Goal: Task Accomplishment & Management: Manage account settings

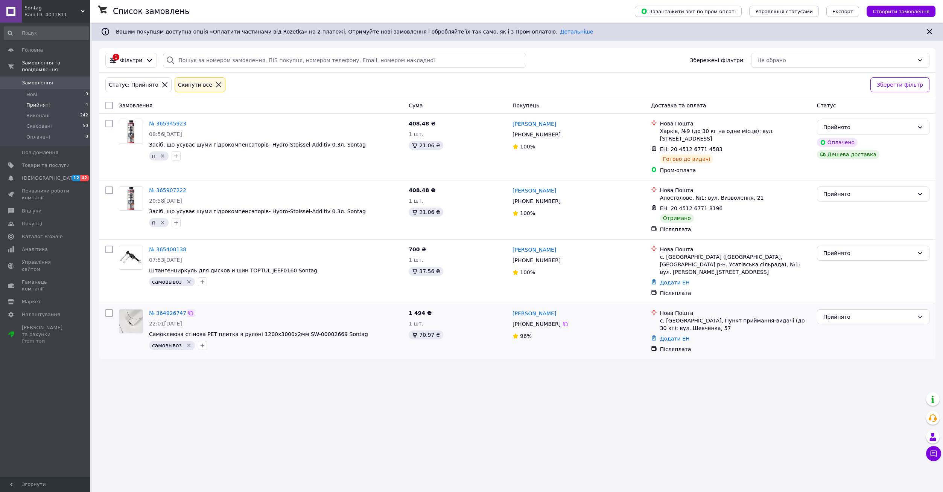
click at [188, 310] on icon at bounding box center [191, 313] width 6 height 6
click at [424, 330] on div "70.97 ₴" at bounding box center [426, 334] width 34 height 9
copy div "70.97"
click at [819, 309] on div "Прийнято" at bounding box center [873, 316] width 113 height 15
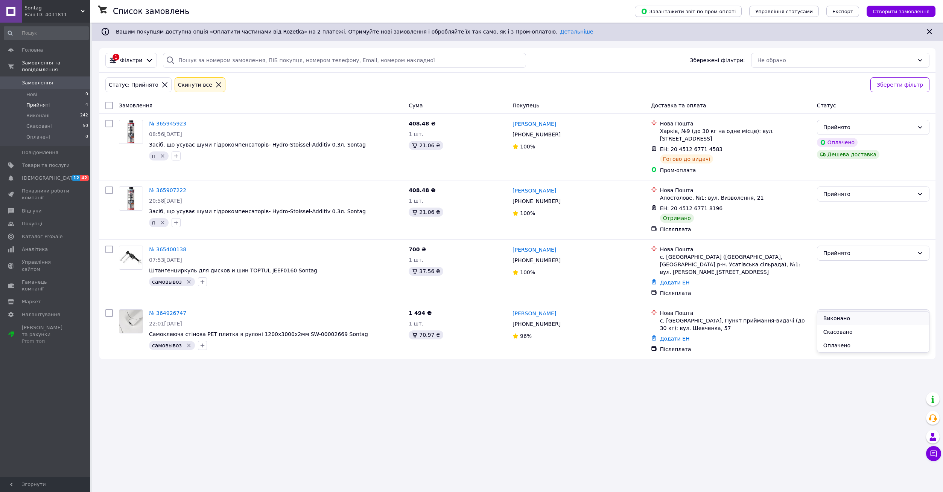
click at [828, 317] on li "Виконано" at bounding box center [874, 318] width 112 height 14
click at [827, 192] on div "Прийнято" at bounding box center [873, 193] width 113 height 15
click at [832, 203] on li "Виконано" at bounding box center [874, 203] width 112 height 14
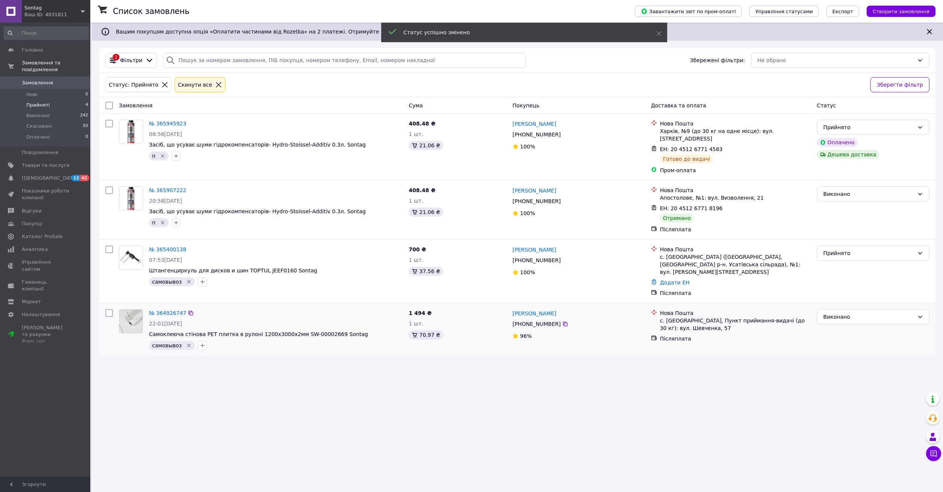
drag, startPoint x: 184, startPoint y: 241, endPoint x: 223, endPoint y: 290, distance: 62.4
click at [189, 247] on icon at bounding box center [191, 249] width 5 height 5
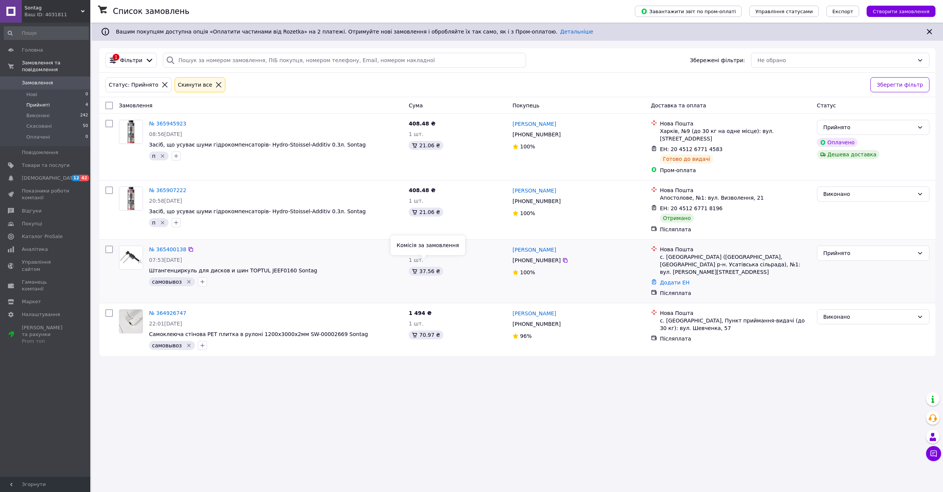
click at [422, 267] on div "37.56 ₴" at bounding box center [426, 271] width 34 height 9
copy div "37.56"
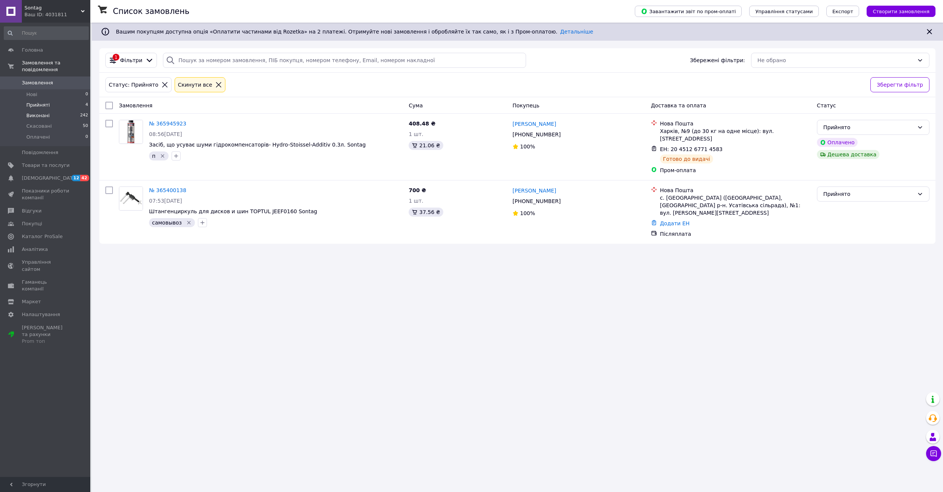
click at [34, 113] on li "Виконані 242" at bounding box center [46, 115] width 93 height 11
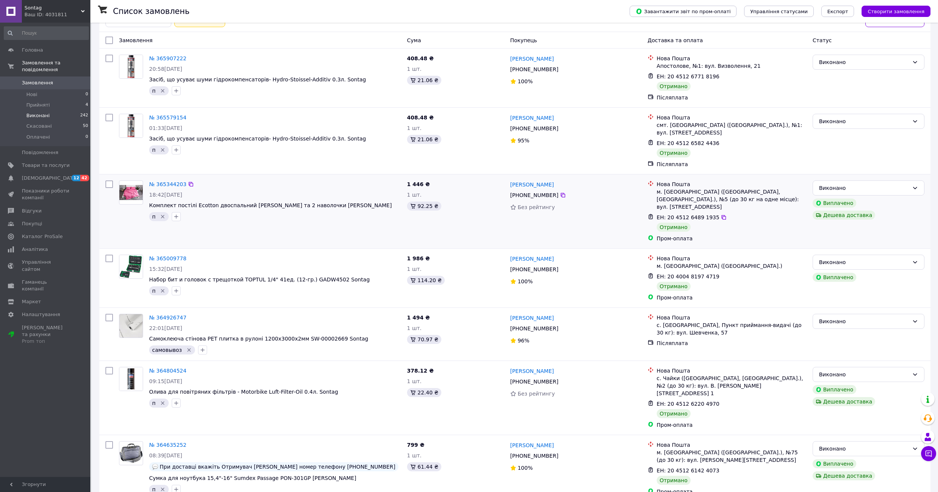
scroll to position [113, 0]
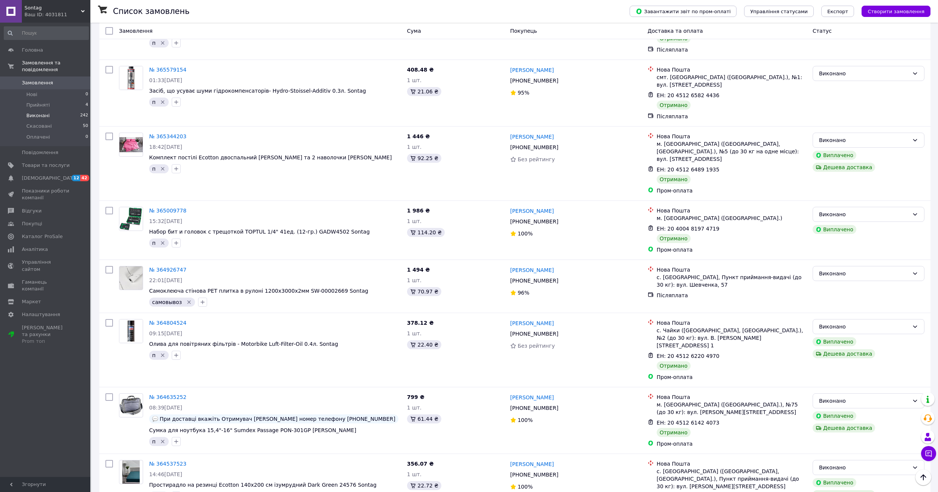
click at [33, 110] on li "Виконані 242" at bounding box center [46, 115] width 93 height 11
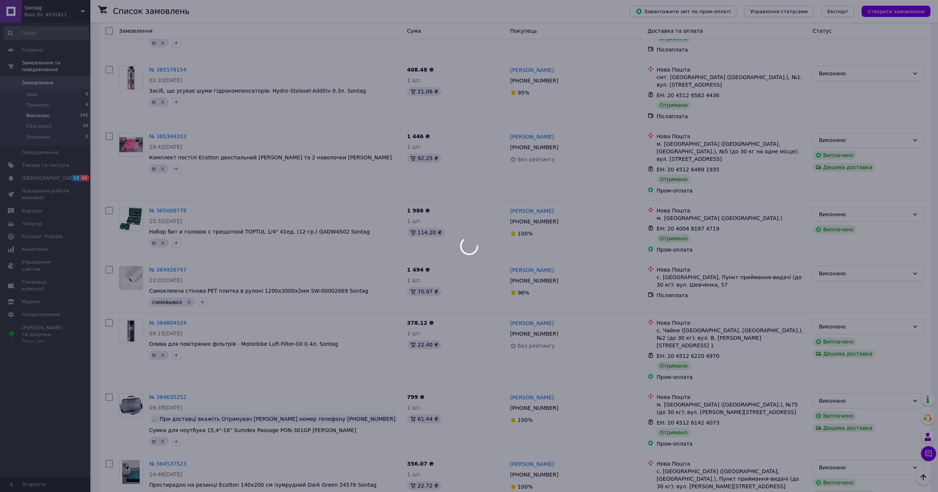
click at [35, 99] on div at bounding box center [469, 246] width 938 height 492
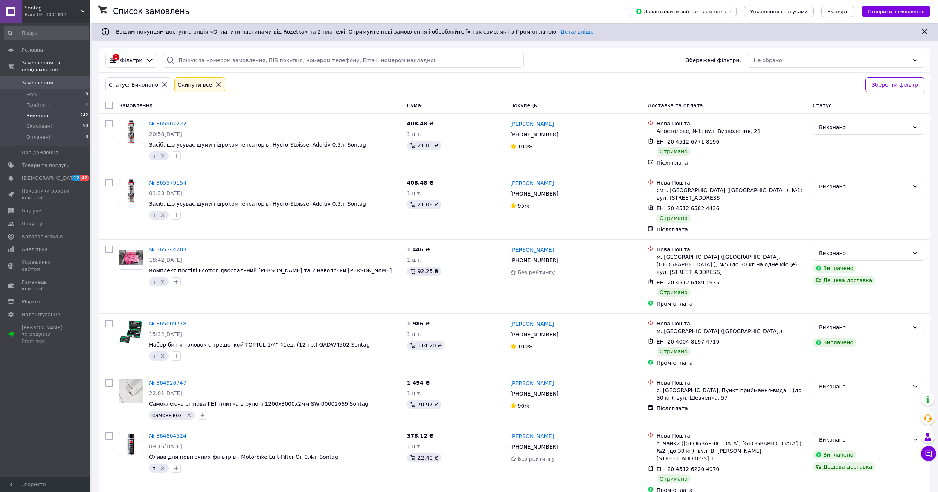
click at [38, 102] on span "Прийняті" at bounding box center [37, 105] width 23 height 7
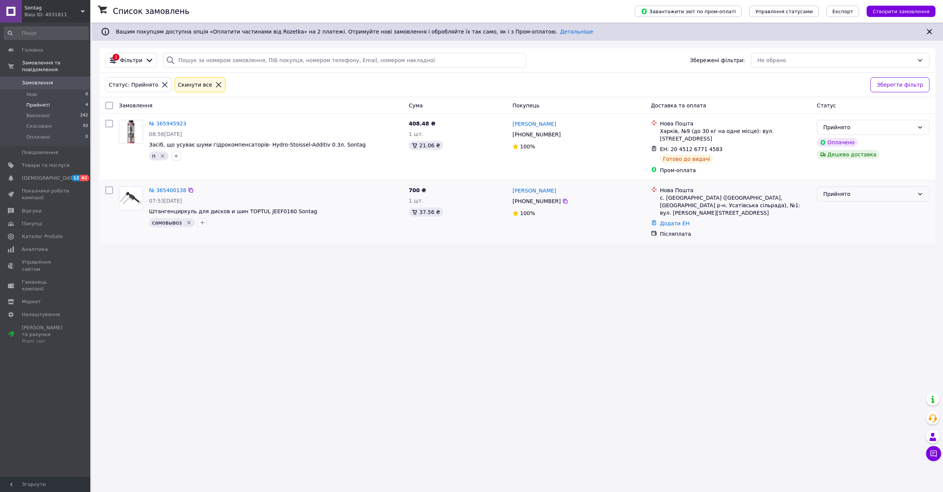
click at [835, 192] on div "Прийнято" at bounding box center [873, 193] width 113 height 15
click at [839, 202] on li "Виконано" at bounding box center [874, 203] width 112 height 14
click at [34, 102] on span "Прийняті" at bounding box center [37, 105] width 23 height 7
click at [32, 123] on span "Скасовані" at bounding box center [39, 126] width 26 height 7
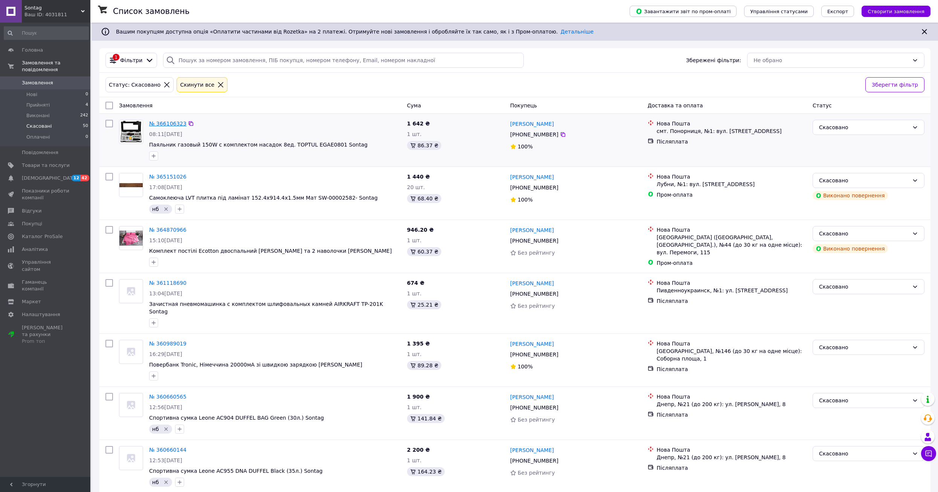
click at [169, 124] on link "№ 366106323" at bounding box center [167, 123] width 37 height 6
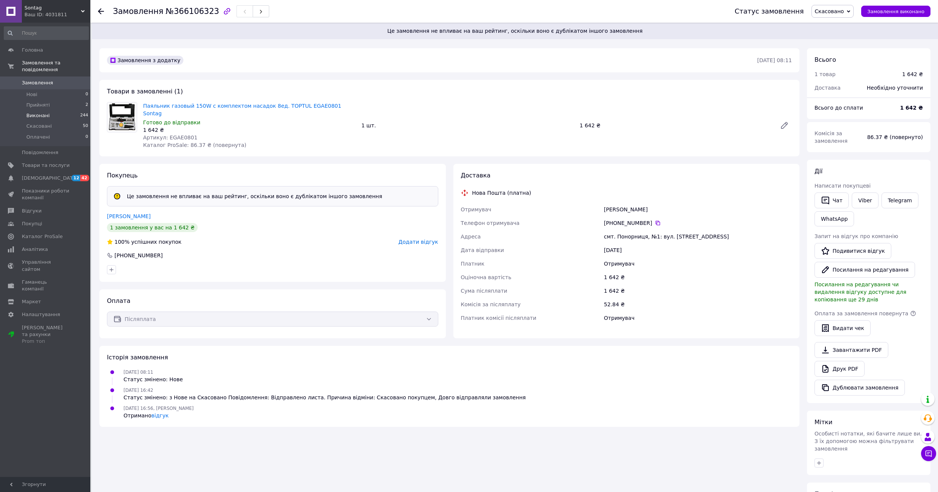
click at [34, 112] on span "Виконані" at bounding box center [37, 115] width 23 height 7
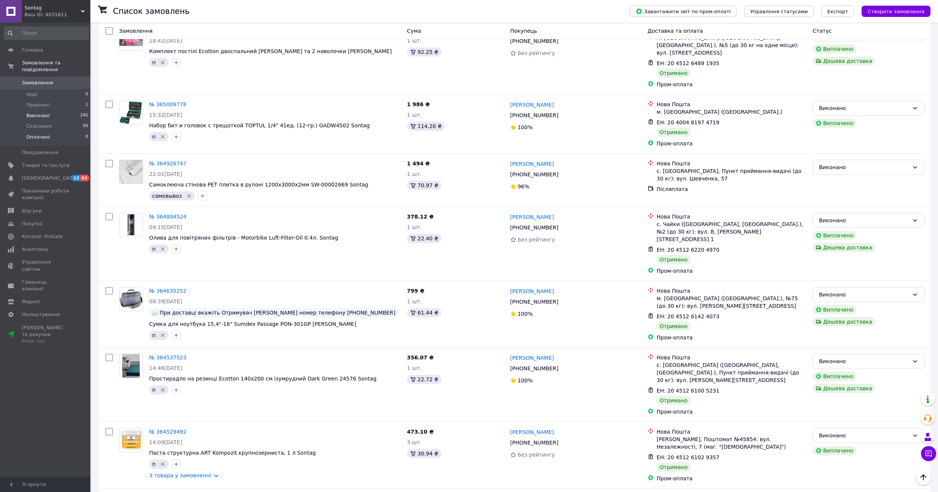
scroll to position [264, 0]
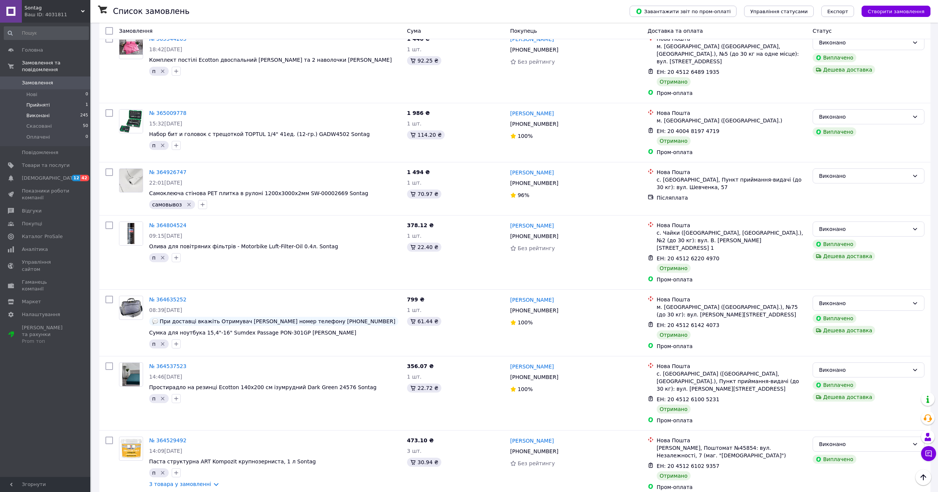
click at [38, 102] on span "Прийняті" at bounding box center [37, 105] width 23 height 7
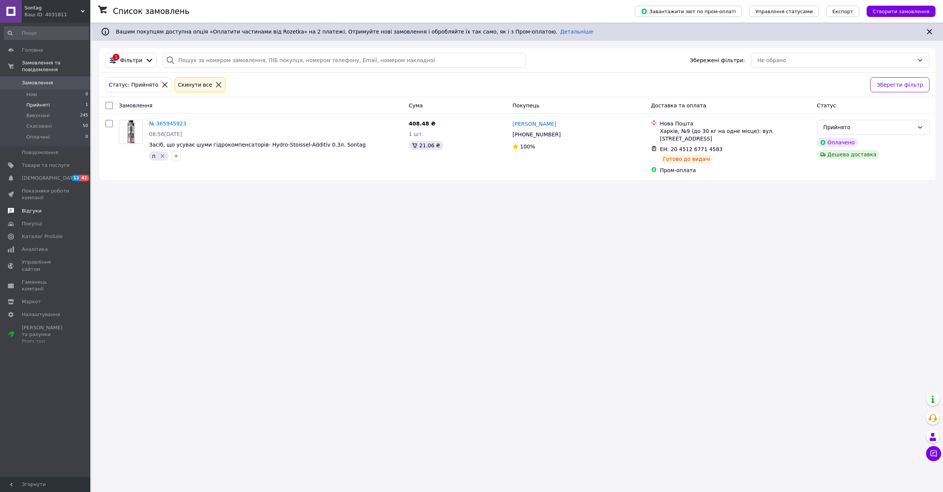
click at [31, 207] on span "Відгуки" at bounding box center [32, 210] width 20 height 7
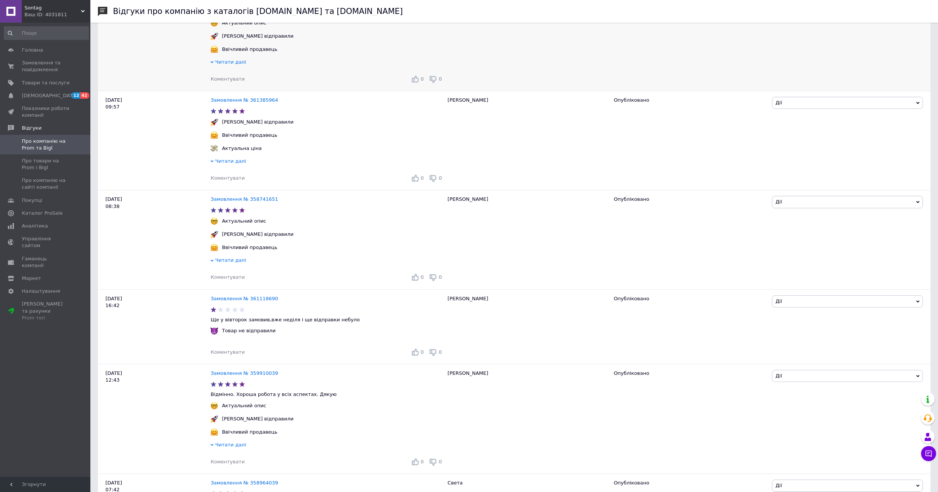
scroll to position [339, 0]
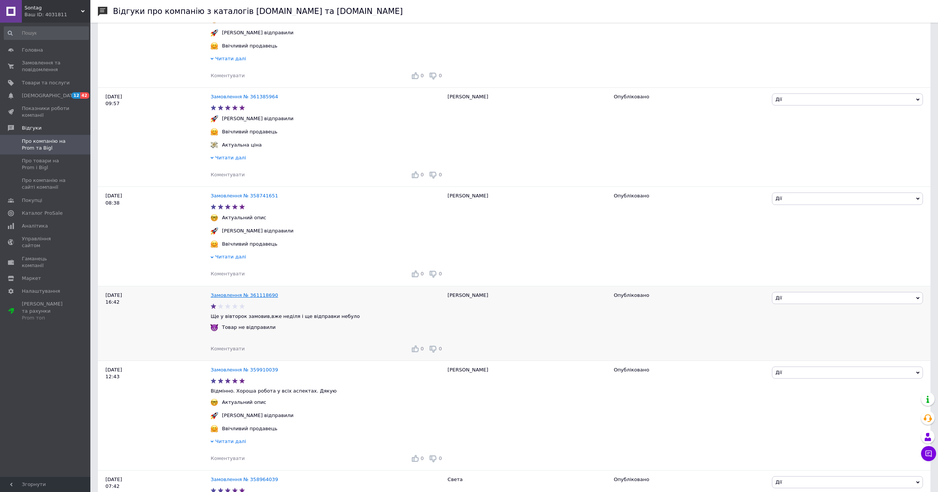
click at [247, 298] on link "Замовлення № 361118690" at bounding box center [243, 295] width 67 height 6
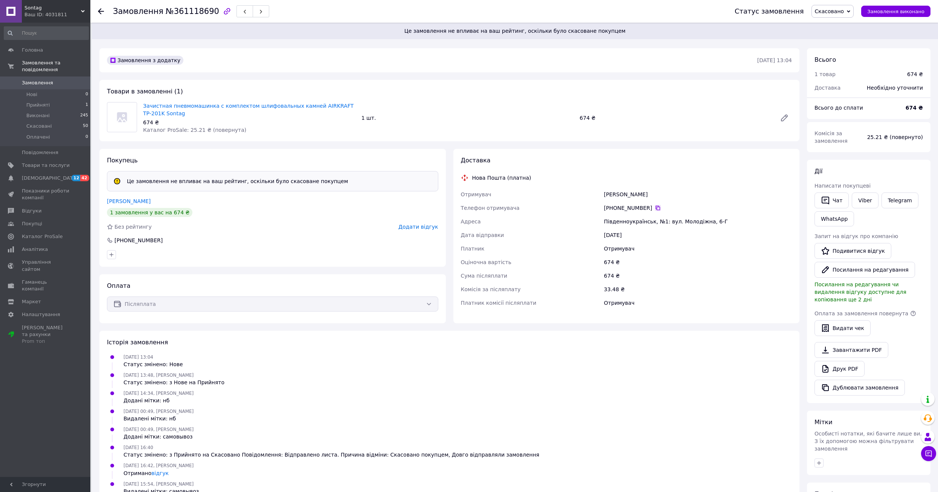
click at [655, 206] on icon at bounding box center [657, 208] width 5 height 5
click at [29, 102] on span "Прийняті" at bounding box center [37, 105] width 23 height 7
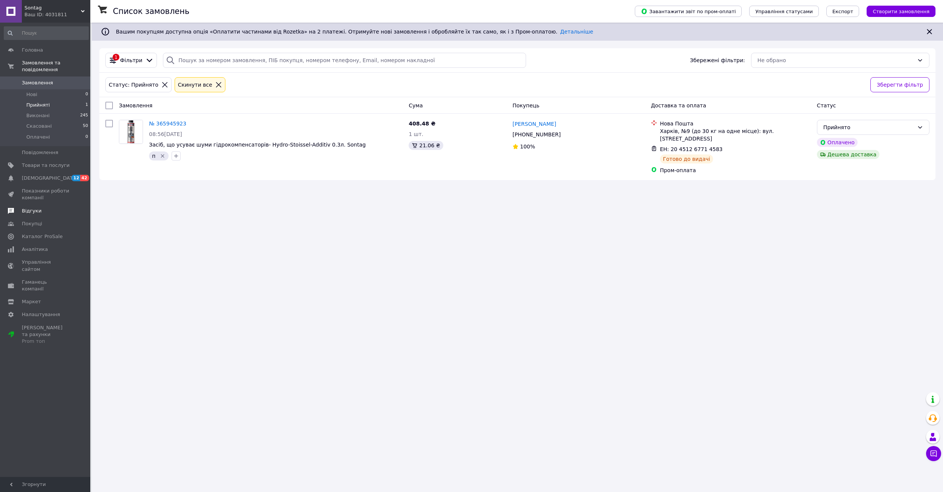
click at [37, 207] on span "Відгуки" at bounding box center [32, 210] width 20 height 7
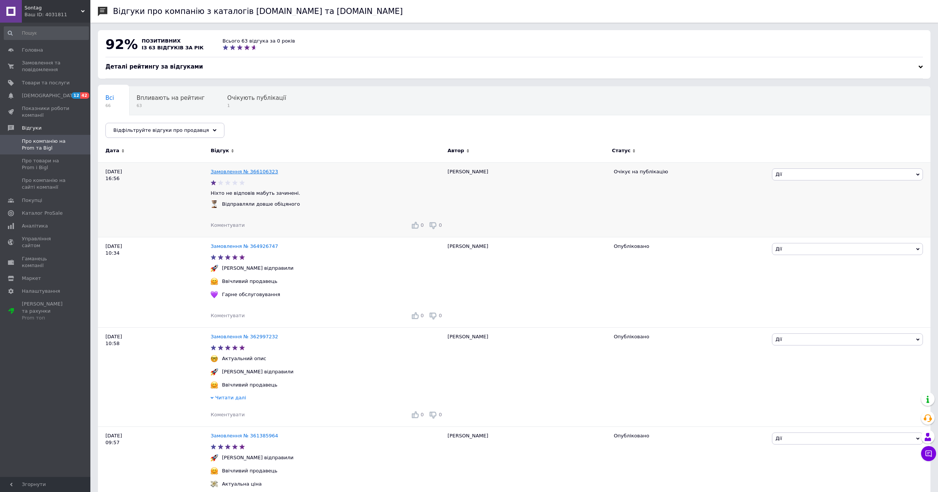
click at [236, 172] on link "Замовлення № 366106323" at bounding box center [243, 172] width 67 height 6
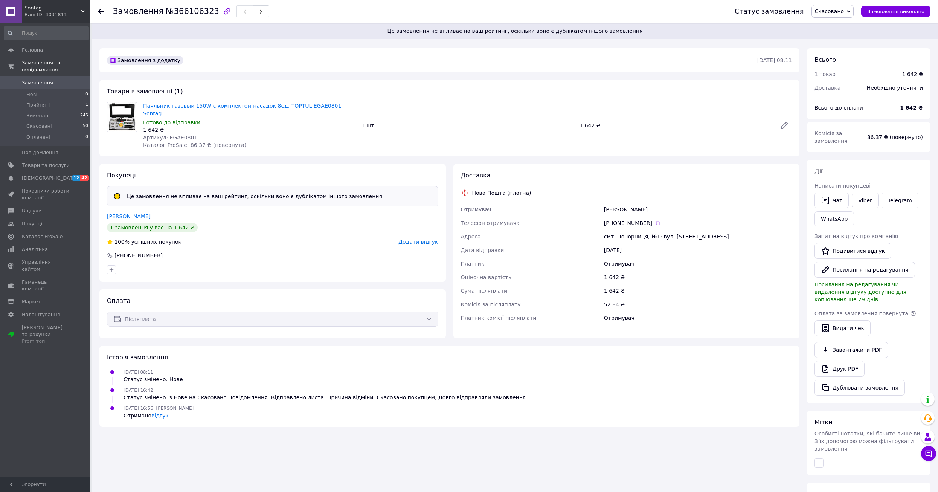
click at [408, 239] on span "Додати відгук" at bounding box center [418, 242] width 40 height 6
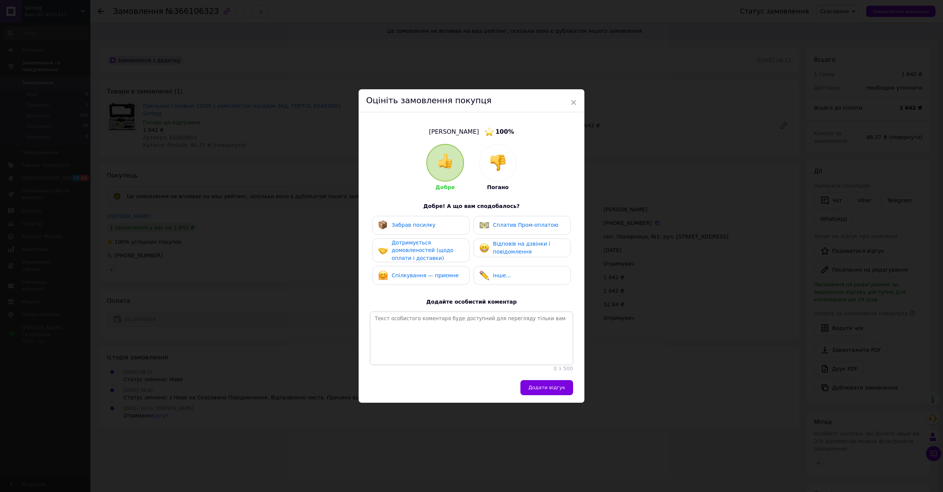
click at [496, 159] on img at bounding box center [498, 162] width 17 height 17
click at [454, 240] on div "Не дотримується домовленостей (щодо оплати і доставки)" at bounding box center [428, 250] width 72 height 23
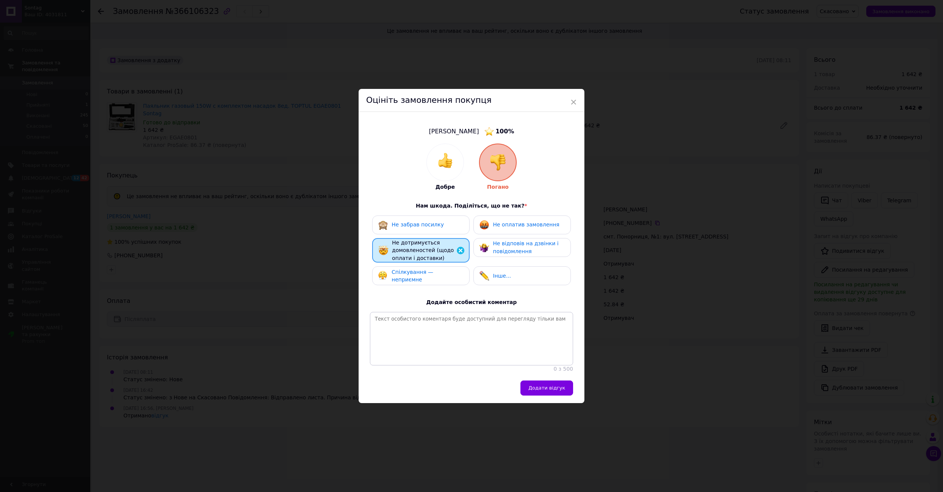
click at [434, 269] on span "Спілкування — неприємне" at bounding box center [413, 276] width 42 height 14
drag, startPoint x: 506, startPoint y: 250, endPoint x: 552, endPoint y: 321, distance: 84.1
click at [507, 253] on div "Не відповів на дзвінки і повідомлення" at bounding box center [523, 247] width 98 height 19
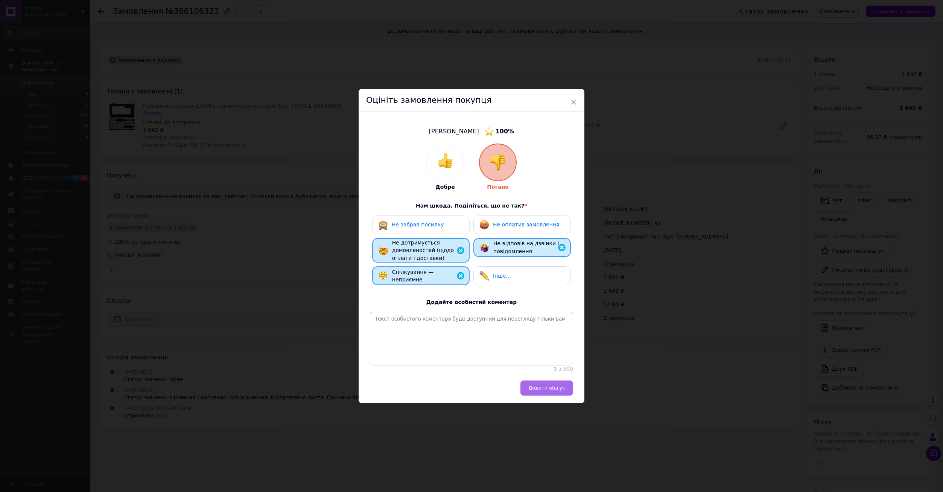
click at [560, 390] on span "Додати відгук" at bounding box center [547, 388] width 37 height 6
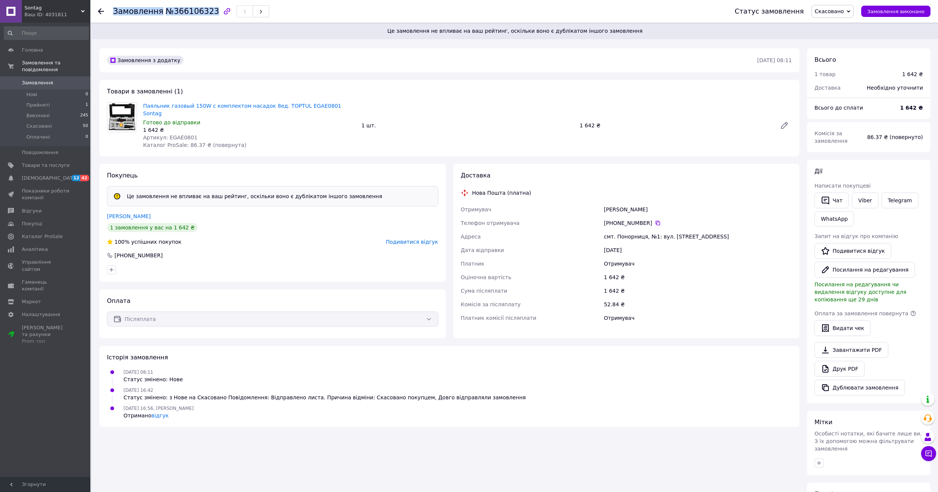
drag, startPoint x: 205, startPoint y: 12, endPoint x: 114, endPoint y: 11, distance: 91.5
click at [114, 11] on h1 "Замовлення №366106323" at bounding box center [166, 11] width 106 height 9
copy h1 "Замовлення №366106323"
click at [303, 293] on div "Оплата Післяплата" at bounding box center [272, 313] width 346 height 49
click at [927, 419] on icon at bounding box center [927, 417] width 9 height 9
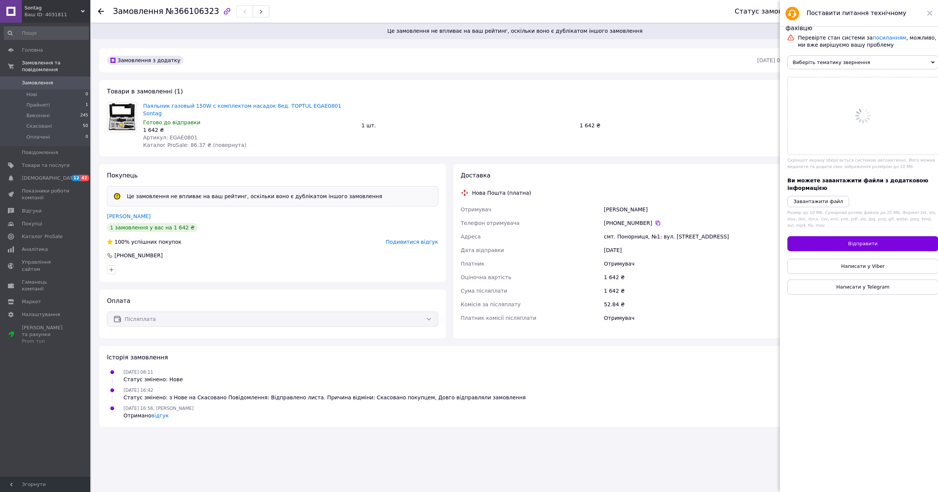
click at [818, 66] on span "Виберіть тематику звернення" at bounding box center [862, 62] width 151 height 14
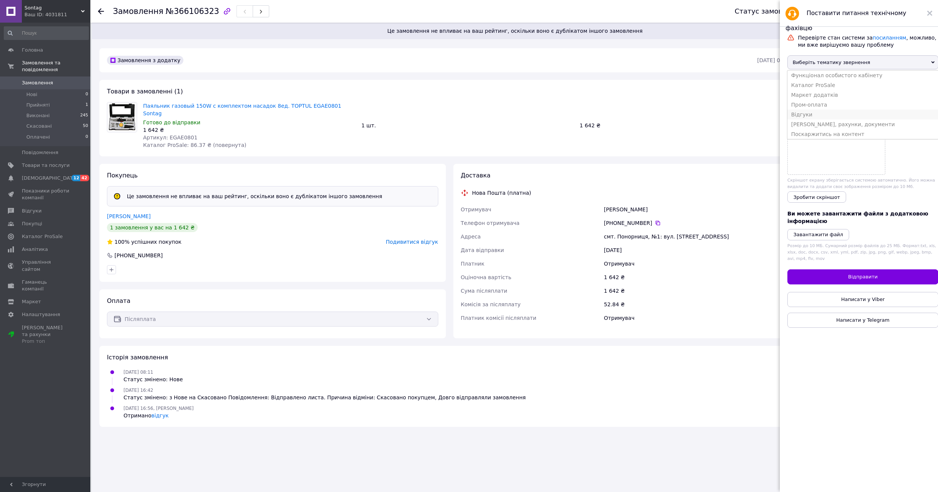
click at [803, 119] on li "Відгуки" at bounding box center [862, 115] width 151 height 10
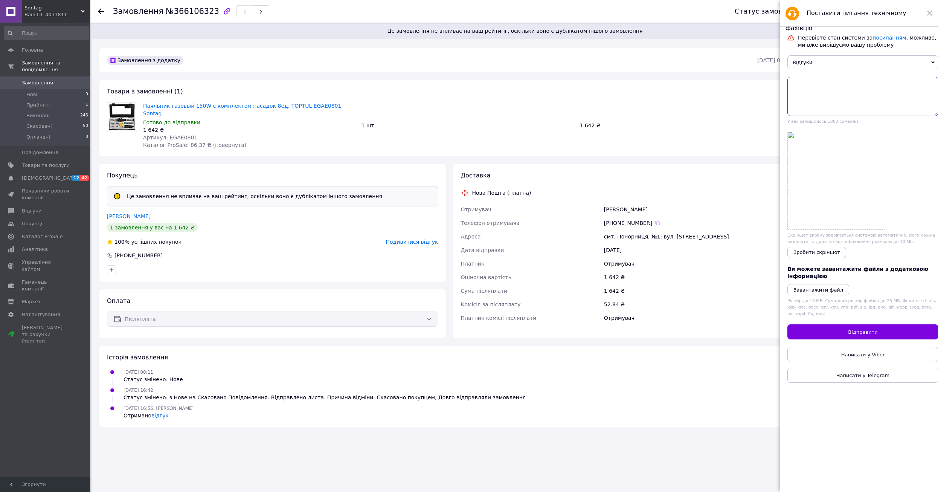
click at [820, 93] on textarea at bounding box center [862, 96] width 151 height 39
paste textarea "Замовлення№366106323 було оформлено клієнтом у суботу — в неробочий день. Клієн…"
type textarea "Замовлення№366106323 було оформлено клієнтом у суботу — в неробочий день. Клієн…"
click at [811, 67] on span "Відгуки" at bounding box center [862, 62] width 151 height 14
drag, startPoint x: 757, startPoint y: 101, endPoint x: 770, endPoint y: 100, distance: 13.2
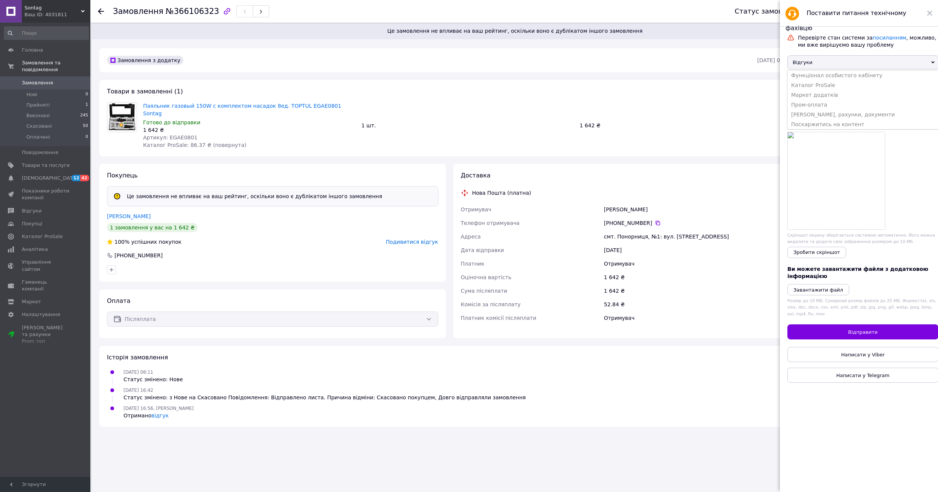
click at [758, 101] on div "Паяльник газовый 150W с комплектом насадок 8ед. TOPTUL EGAE0801 Sontag Готово д…" at bounding box center [467, 126] width 655 height 50
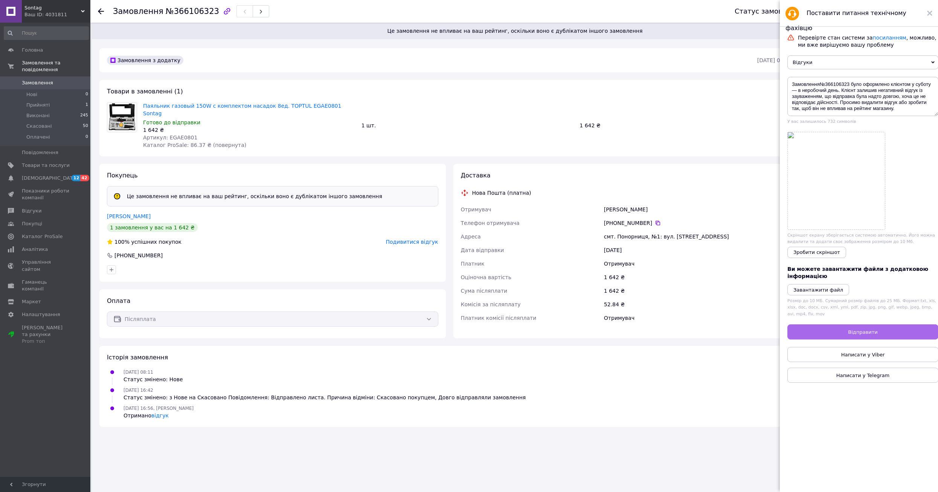
click at [863, 335] on span "Відправити" at bounding box center [862, 332] width 29 height 6
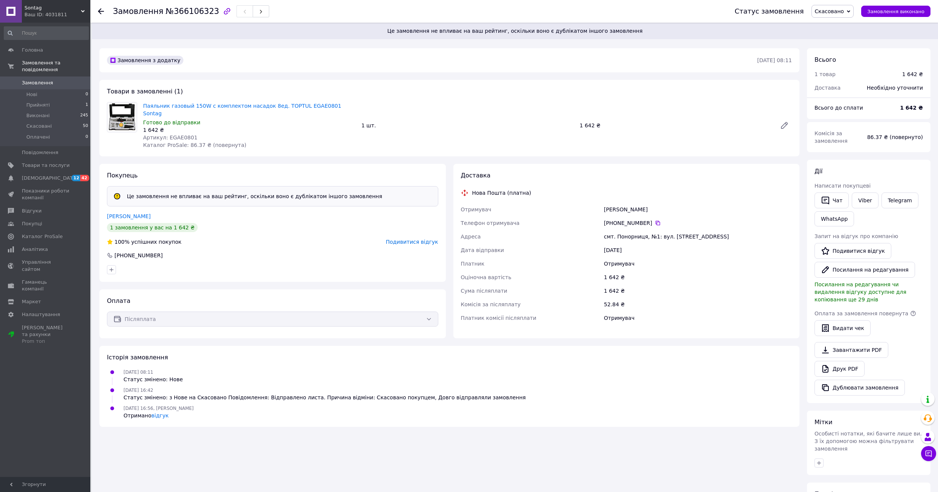
click at [177, 134] on span "Артикул: EGAE0801" at bounding box center [170, 137] width 54 height 6
copy span "EGAE0801"
click at [655, 220] on icon at bounding box center [658, 223] width 6 height 6
drag, startPoint x: 158, startPoint y: 12, endPoint x: 205, endPoint y: 13, distance: 46.7
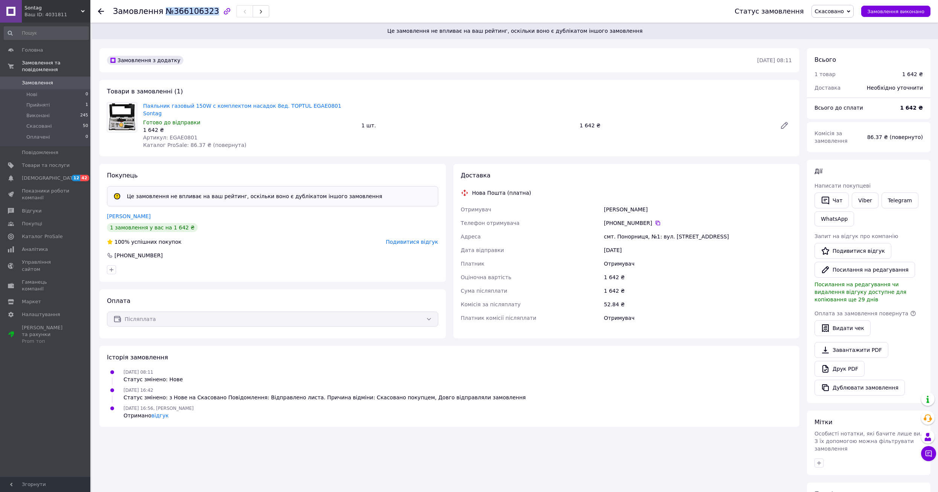
click at [205, 13] on h1 "Замовлення №366106323" at bounding box center [166, 11] width 106 height 9
copy span "№366106323"
click at [834, 14] on span "Скасовано" at bounding box center [829, 11] width 29 height 6
click at [836, 26] on li "Прийнято" at bounding box center [833, 26] width 42 height 11
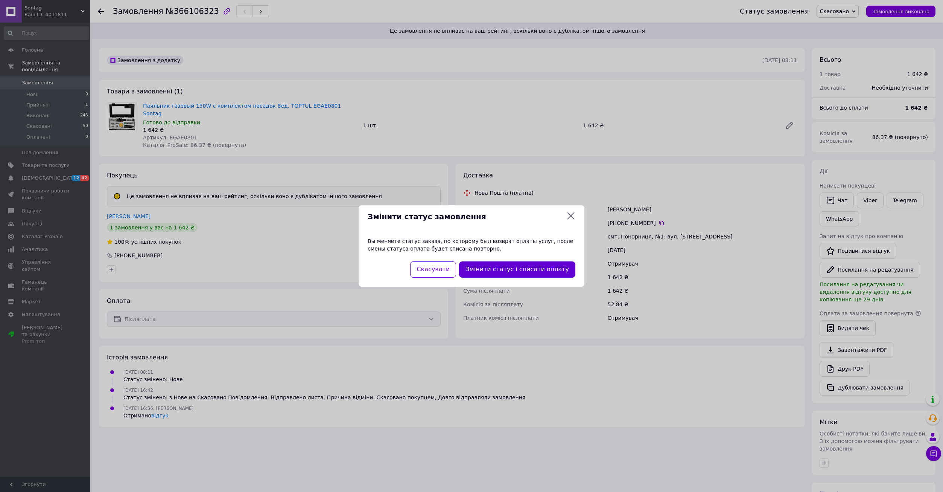
click at [523, 274] on button "Змінити статус і списати оплату" at bounding box center [517, 269] width 116 height 16
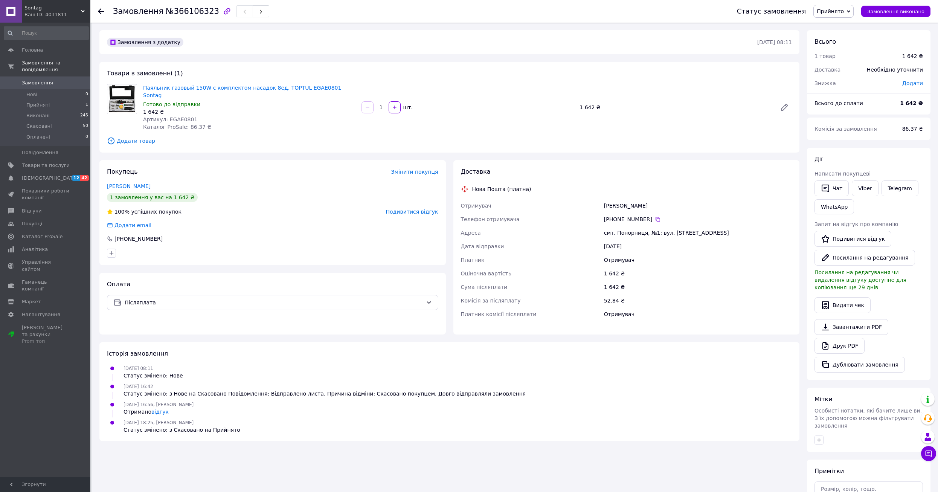
click at [177, 116] on span "Артикул: EGAE0801" at bounding box center [170, 119] width 54 height 6
copy span "EGAE0801"
drag, startPoint x: 142, startPoint y: 82, endPoint x: 314, endPoint y: 89, distance: 172.2
click at [314, 89] on div "Паяльник газовый 150W с комплектом насадок 8ед. TOPTUL EGAE0801 Sontag Готово д…" at bounding box center [249, 107] width 218 height 50
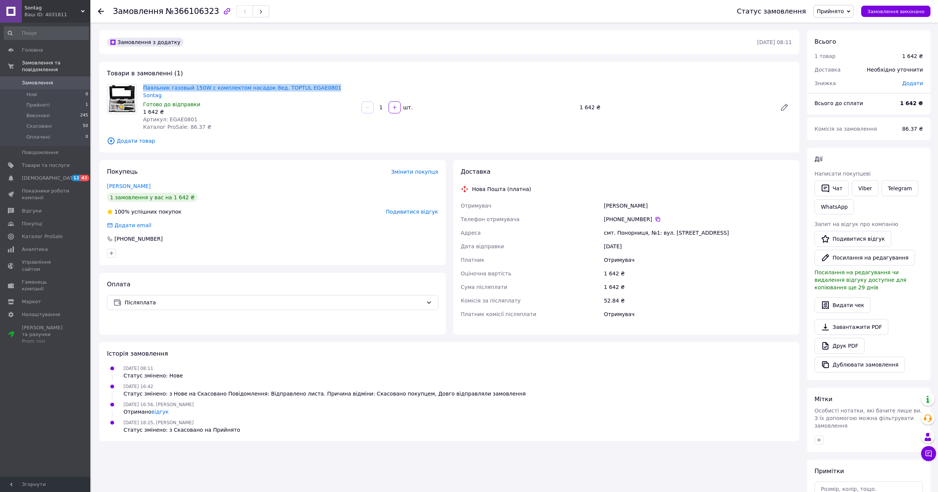
copy link "Паяльник газовый 150W с комплектом насадок 8ед. TOPTUL EGAE0801"
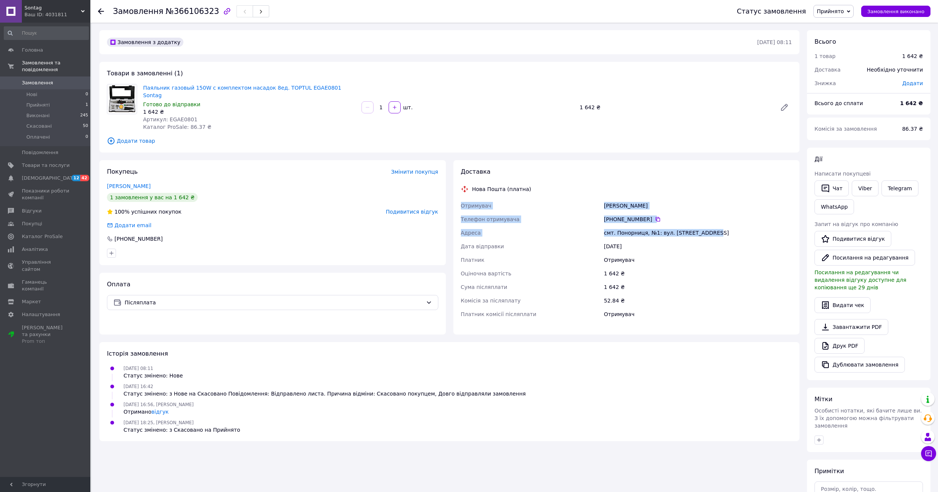
drag, startPoint x: 460, startPoint y: 197, endPoint x: 710, endPoint y: 229, distance: 252.0
click at [710, 229] on div "Отримувач Якименко Владимир Телефон отримувача +380 66 045 87 09   Адреса смт. …" at bounding box center [626, 260] width 334 height 122
copy div "Отримувач Якименко Владимир Телефон отримувача +380 66 045 87 09   Адреса смт. …"
click at [568, 137] on span "Додати товар" at bounding box center [449, 141] width 685 height 8
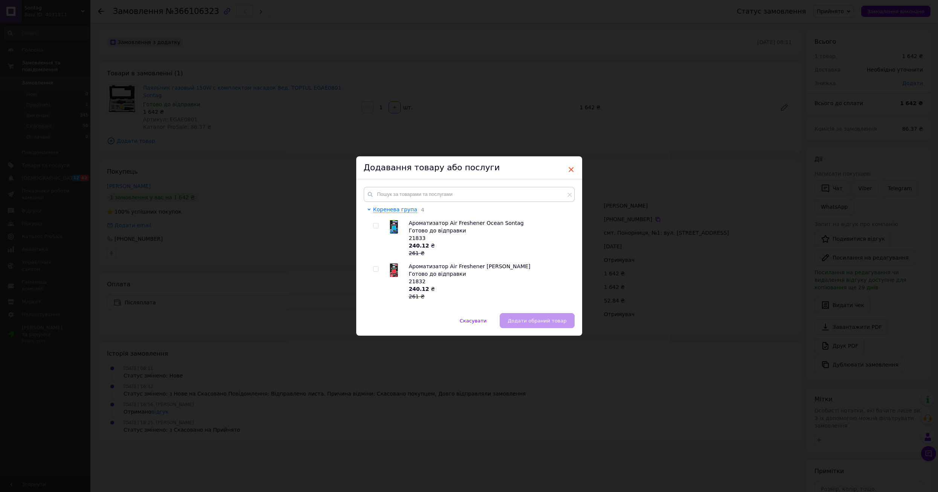
drag, startPoint x: 570, startPoint y: 159, endPoint x: 569, endPoint y: 168, distance: 8.3
click at [570, 160] on div "Додавання товару або послуги" at bounding box center [469, 167] width 226 height 23
click at [569, 172] on span "×" at bounding box center [571, 169] width 7 height 13
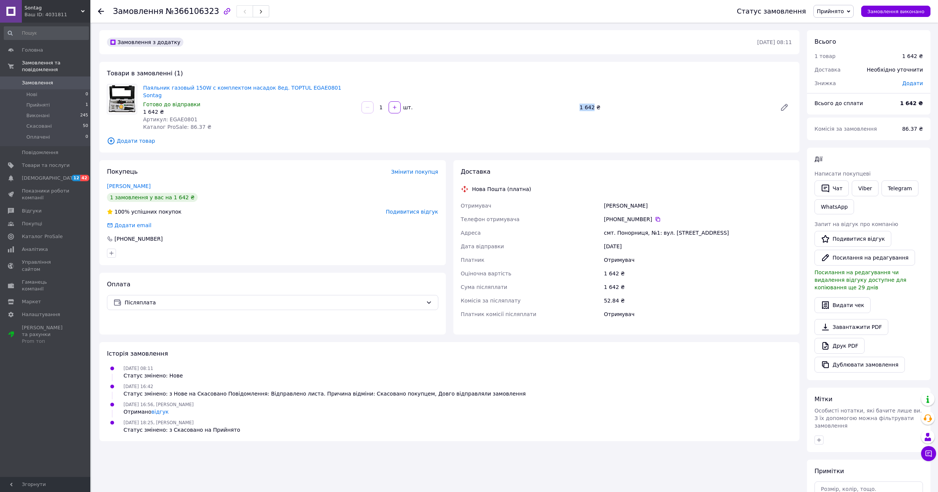
drag, startPoint x: 578, startPoint y: 104, endPoint x: 593, endPoint y: 109, distance: 15.7
click at [593, 109] on div "Паяльник газовый 150W с комплектом насадок 8ед. TOPTUL EGAE0801 Sontag Готово д…" at bounding box center [467, 107] width 655 height 50
copy div "1 642"
drag, startPoint x: 334, startPoint y: 88, endPoint x: 144, endPoint y: 88, distance: 189.4
click at [144, 88] on span "Паяльник газовый 150W с комплектом насадок 8ед. TOPTUL EGAE0801 Sontag" at bounding box center [249, 91] width 212 height 15
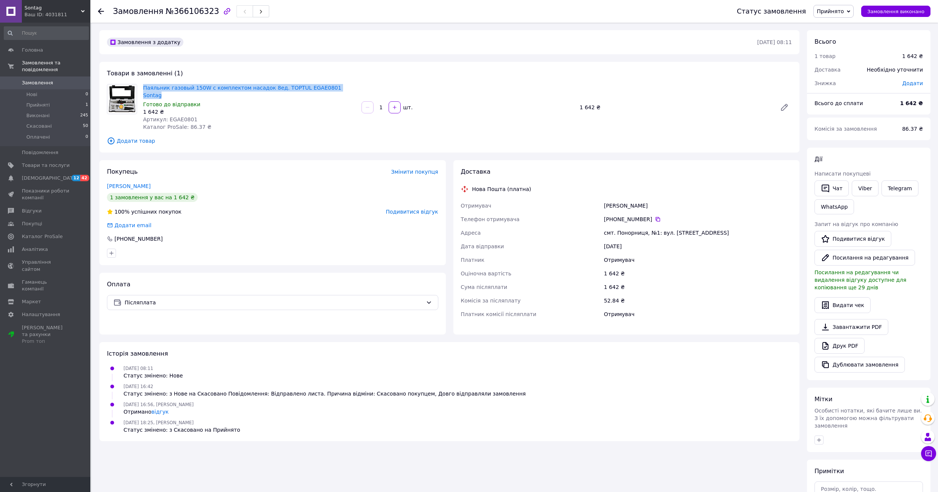
copy link "Паяльник газовый 150W с комплектом насадок 8ед. TOPTUL EGAE0801 Sontag"
click at [190, 16] on span "№366106323" at bounding box center [192, 11] width 53 height 9
copy span "366106323"
drag, startPoint x: 580, startPoint y: 105, endPoint x: 592, endPoint y: 110, distance: 12.5
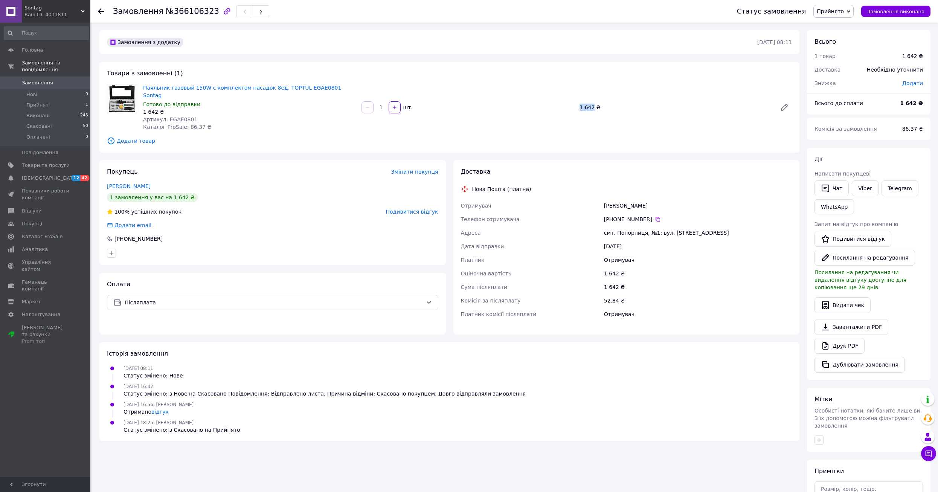
click at [592, 110] on div "Паяльник газовый 150W с комплектом насадок 8ед. TOPTUL EGAE0801 Sontag Готово д…" at bounding box center [467, 107] width 655 height 50
copy div "1 642"
drag, startPoint x: 184, startPoint y: 120, endPoint x: 191, endPoint y: 123, distance: 7.4
click at [191, 123] on div "Паяльник газовый 150W с комплектом насадок 8ед. TOPTUL EGAE0801 Sontag Готово д…" at bounding box center [249, 107] width 218 height 50
click at [191, 124] on span "Каталог ProSale: 86.37 ₴" at bounding box center [177, 127] width 68 height 6
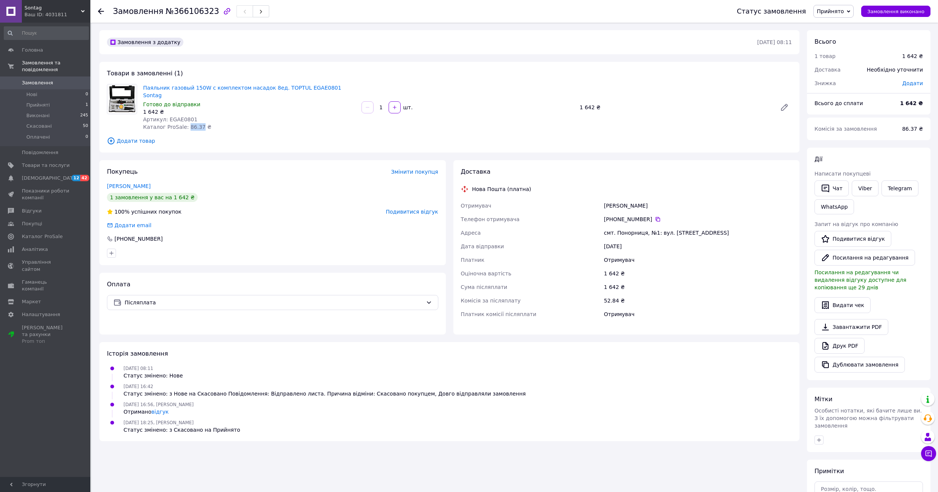
click at [191, 124] on span "Каталог ProSale: 86.37 ₴" at bounding box center [177, 127] width 68 height 6
click at [35, 102] on span "Прийняті" at bounding box center [37, 105] width 23 height 7
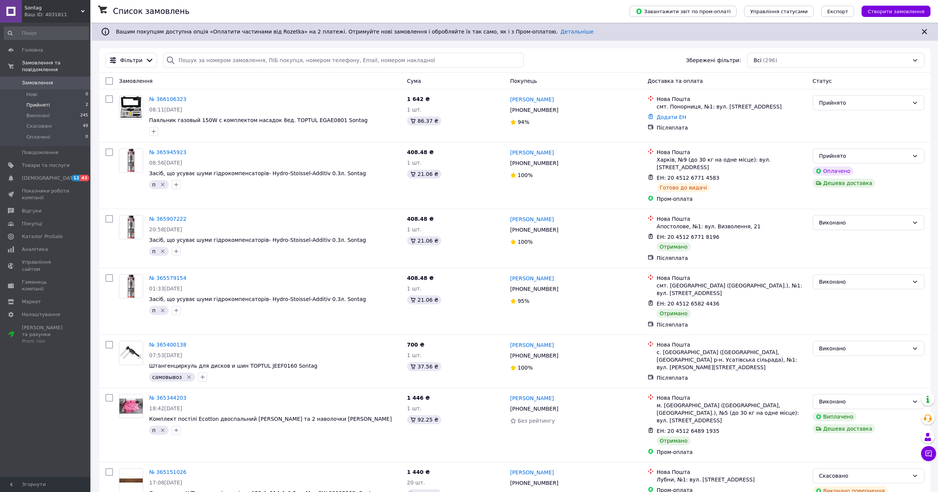
click at [41, 100] on li "Прийняті 2" at bounding box center [46, 105] width 93 height 11
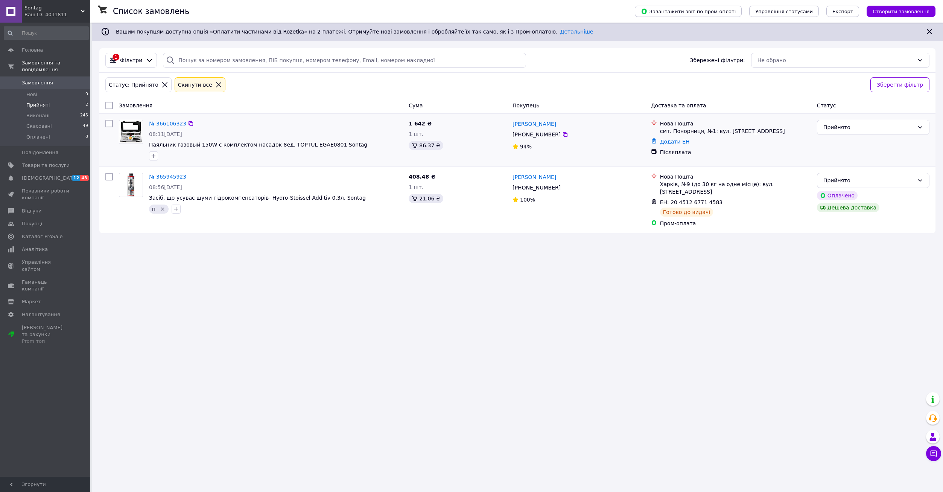
drag, startPoint x: 149, startPoint y: 159, endPoint x: 151, endPoint y: 163, distance: 4.2
click at [149, 159] on button "button" at bounding box center [153, 155] width 9 height 9
click at [180, 256] on div "п" at bounding box center [195, 256] width 85 height 7
checkbox input "true"
click at [182, 288] on button "Додати мітку" at bounding box center [195, 286] width 85 height 15
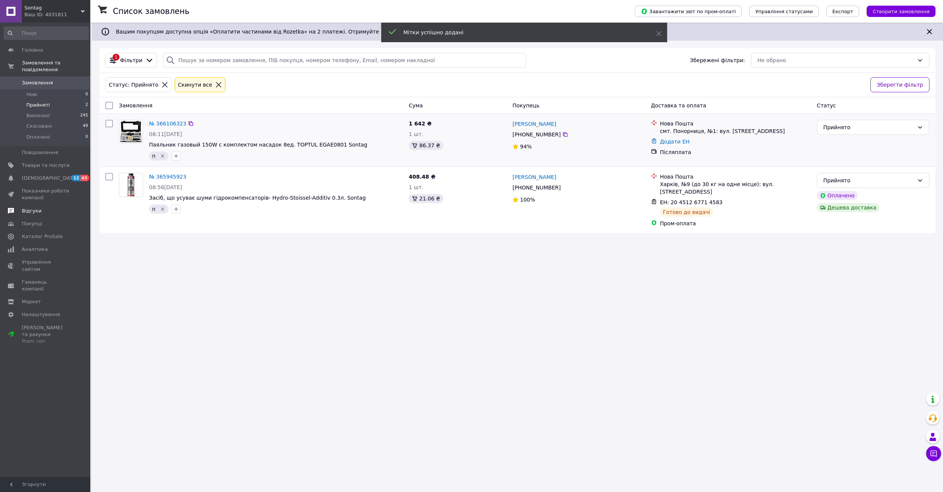
click at [33, 207] on span "Відгуки" at bounding box center [32, 210] width 20 height 7
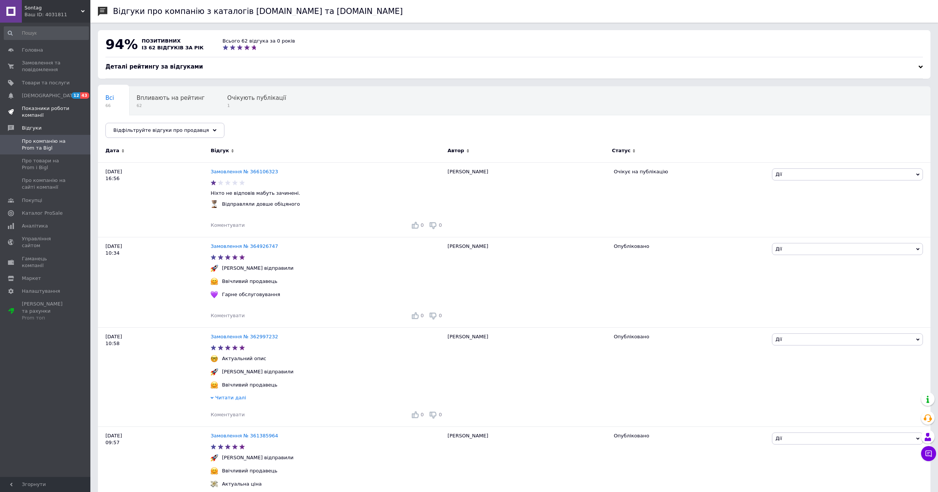
click at [32, 111] on span "Показники роботи компанії" at bounding box center [46, 112] width 48 height 14
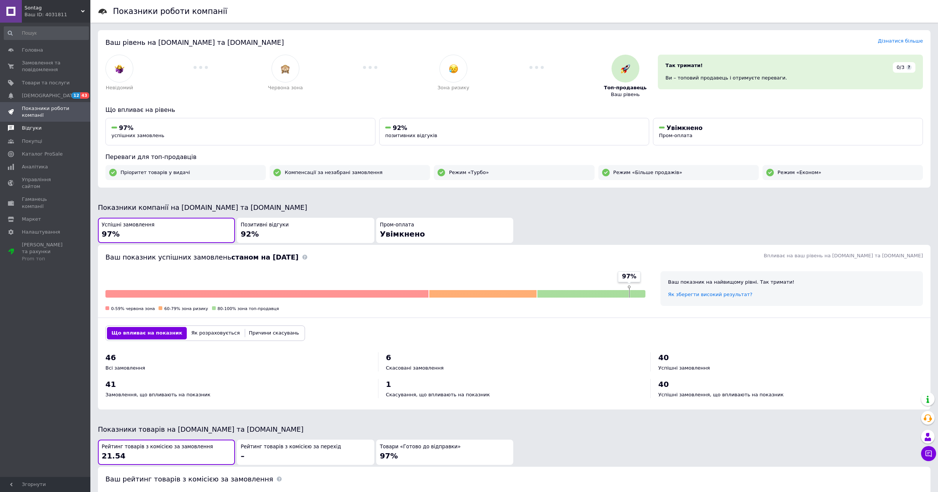
click at [29, 128] on span "Відгуки" at bounding box center [32, 128] width 20 height 7
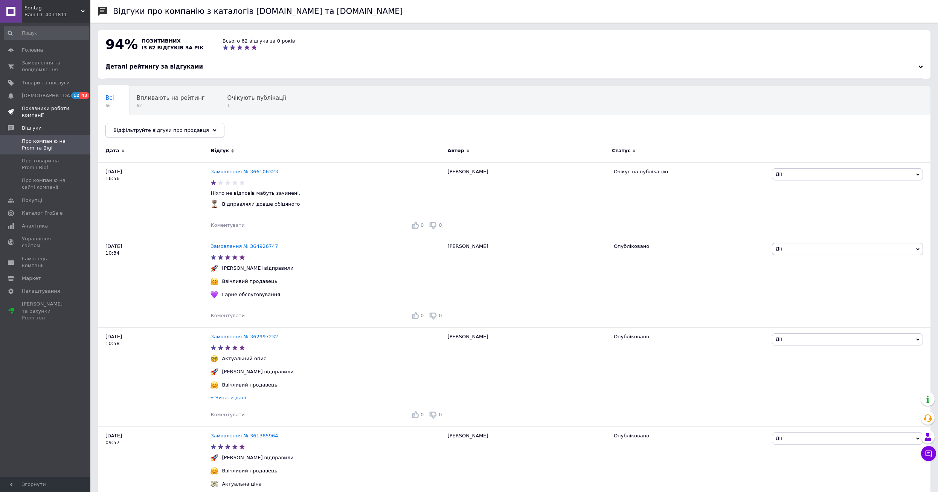
click at [33, 108] on span "Показники роботи компанії" at bounding box center [46, 112] width 48 height 14
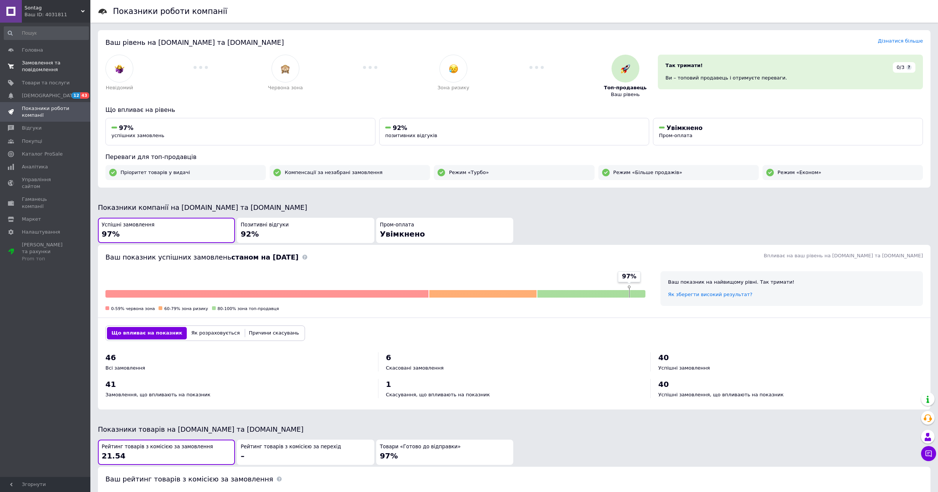
click at [33, 69] on span "Замовлення та повідомлення" at bounding box center [46, 66] width 48 height 14
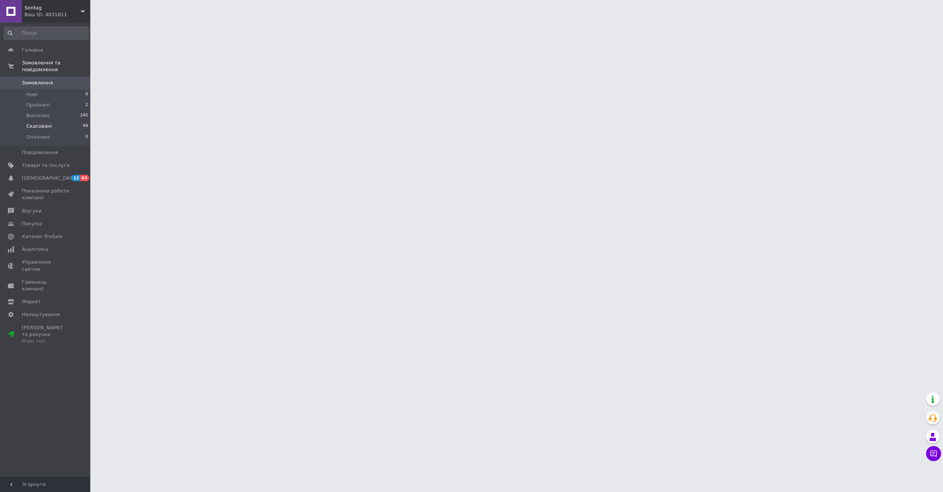
click at [32, 123] on span "Скасовані" at bounding box center [39, 126] width 26 height 7
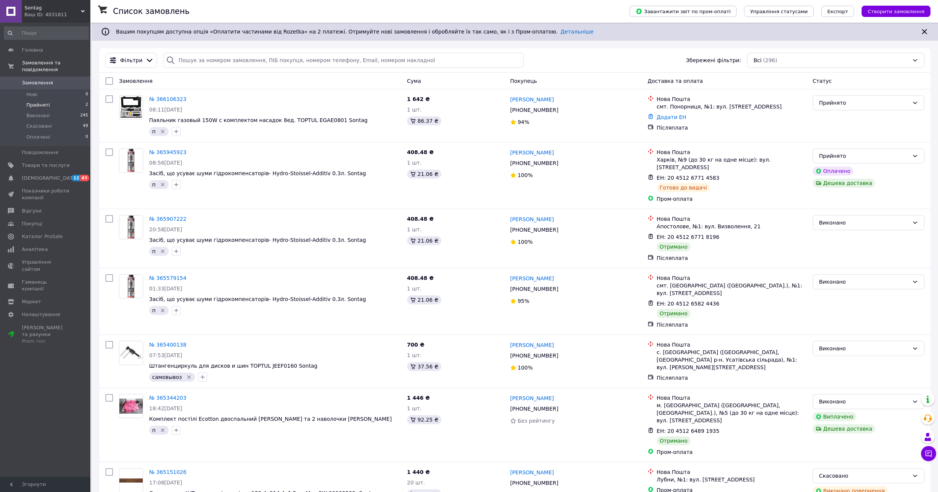
click at [44, 102] on span "Прийняті" at bounding box center [37, 105] width 23 height 7
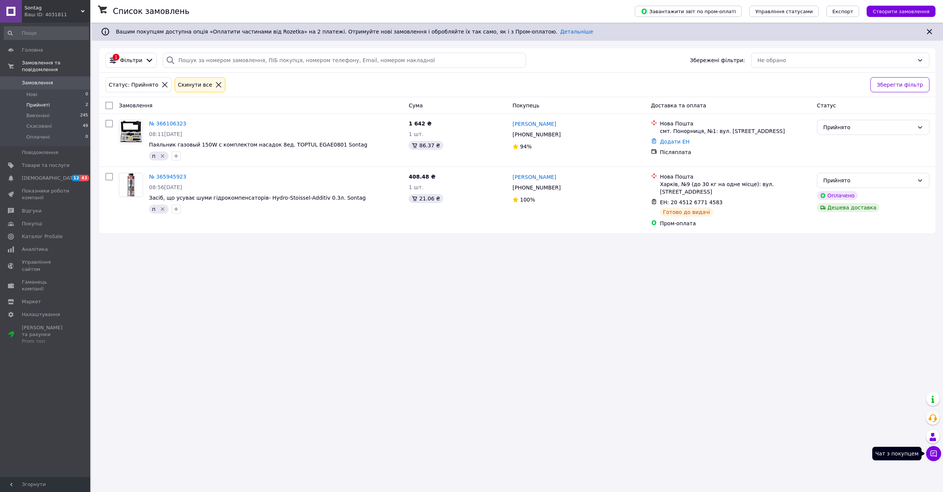
click at [936, 454] on icon at bounding box center [934, 453] width 8 height 8
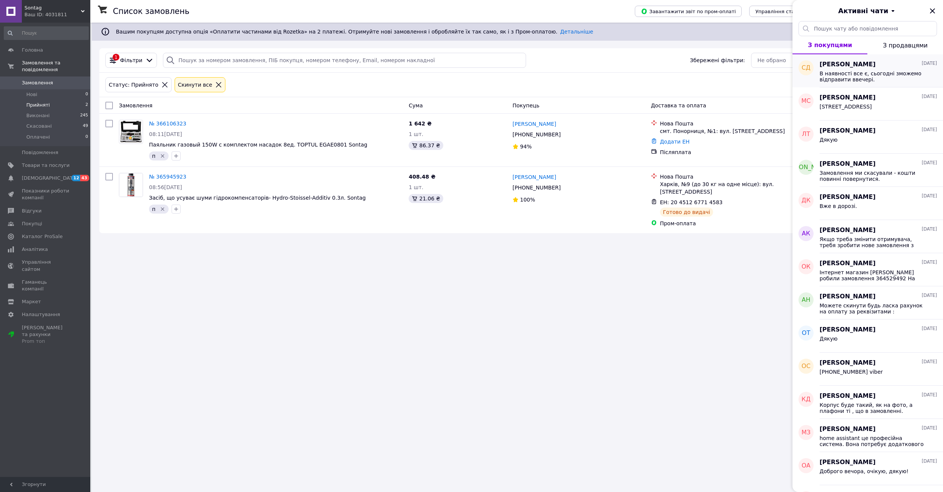
click at [833, 69] on div "В наявності все є, сьогодні зможемо відправити ввечері." at bounding box center [878, 76] width 117 height 14
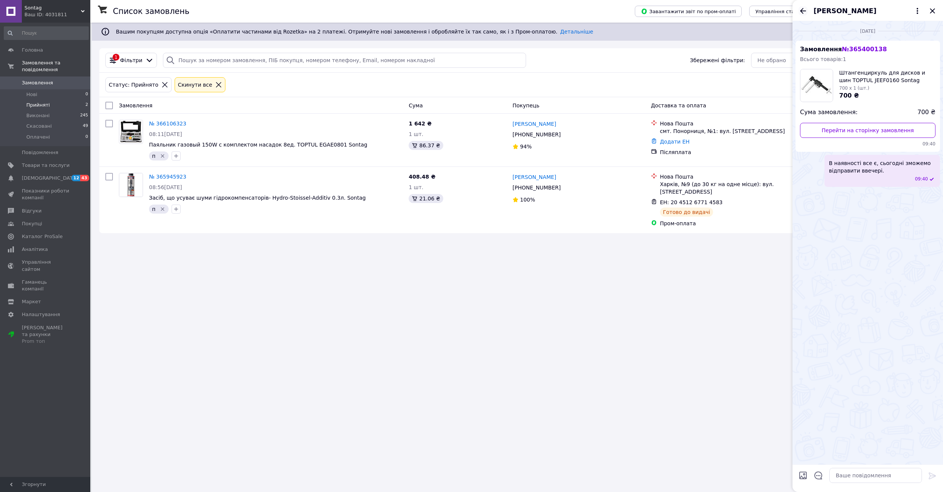
click at [808, 13] on icon "Назад" at bounding box center [803, 10] width 9 height 9
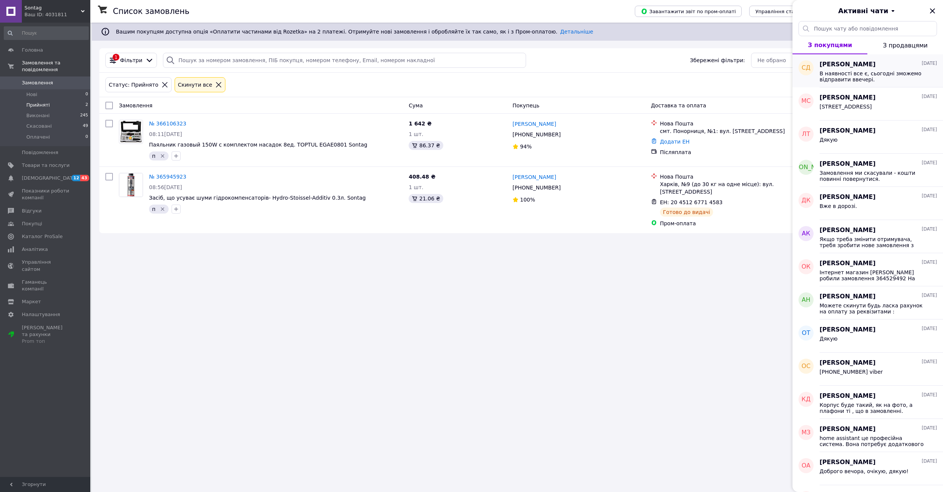
click at [829, 75] on span "В наявності все є, сьогодні зможемо відправити ввечері." at bounding box center [873, 76] width 107 height 12
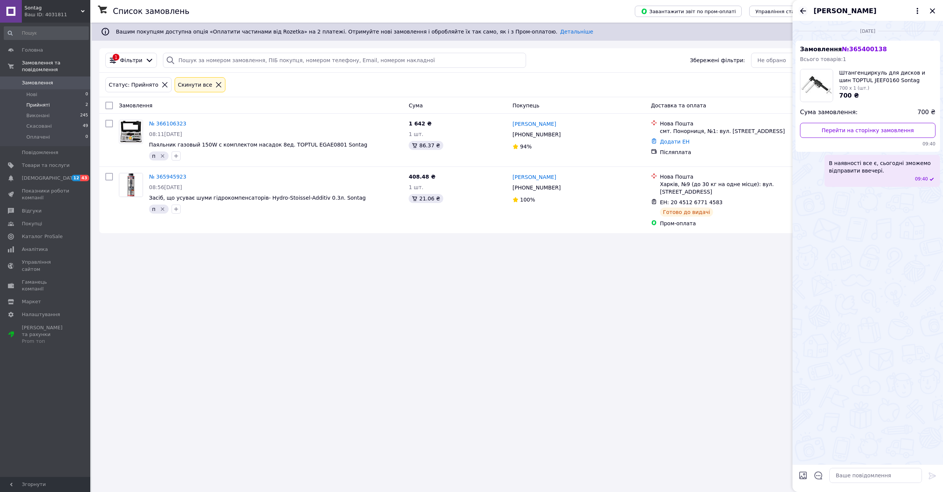
click at [803, 11] on icon "Назад" at bounding box center [803, 11] width 6 height 6
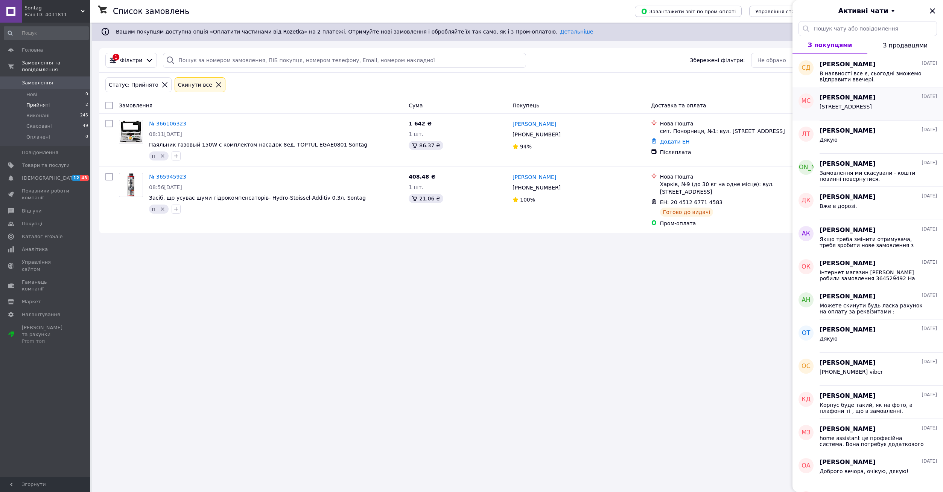
click at [833, 106] on span "5 вiддiлення, добре" at bounding box center [846, 107] width 52 height 6
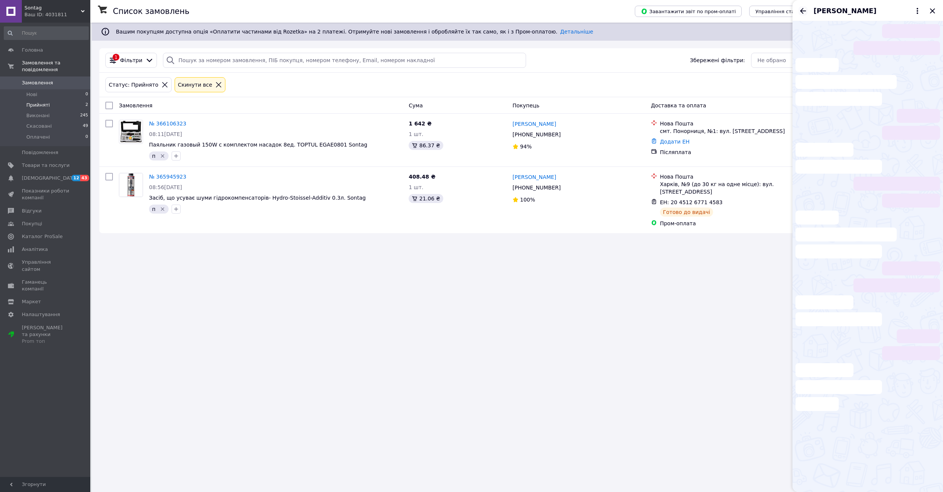
scroll to position [995, 0]
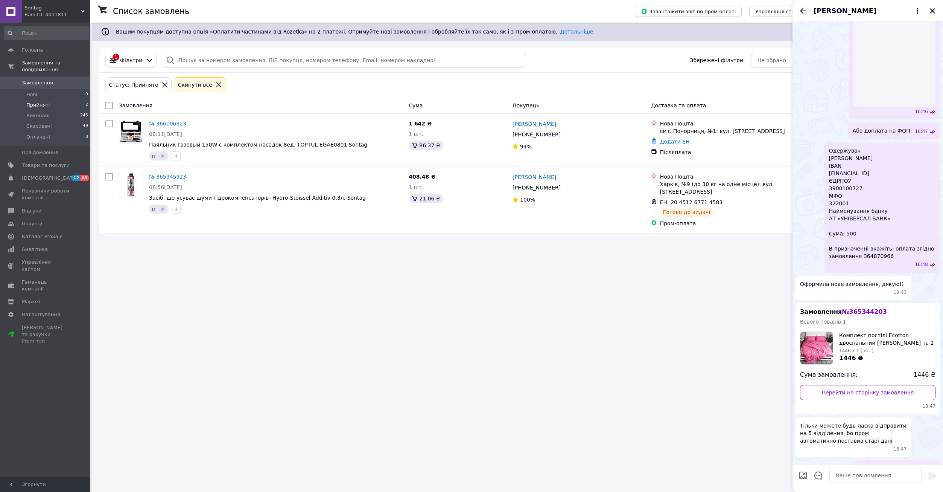
click at [804, 11] on icon "Назад" at bounding box center [803, 10] width 9 height 9
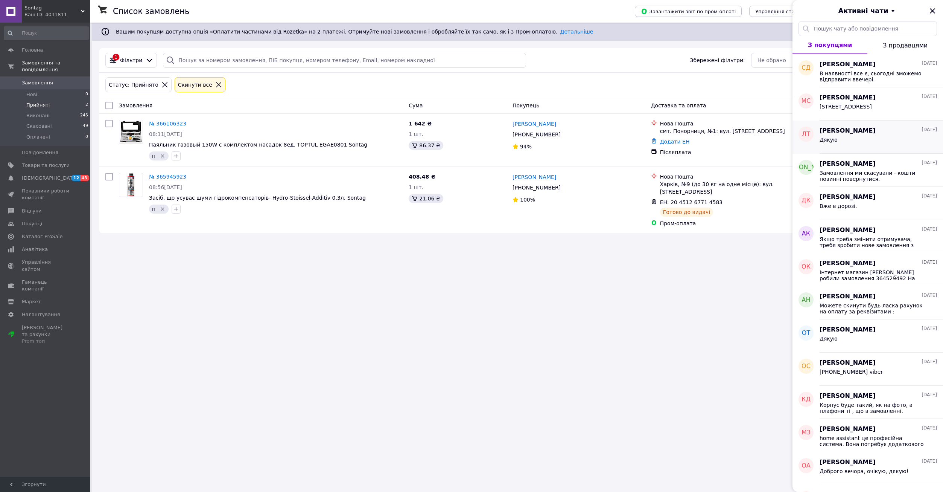
click at [828, 130] on span "Людмила Томко" at bounding box center [848, 130] width 56 height 9
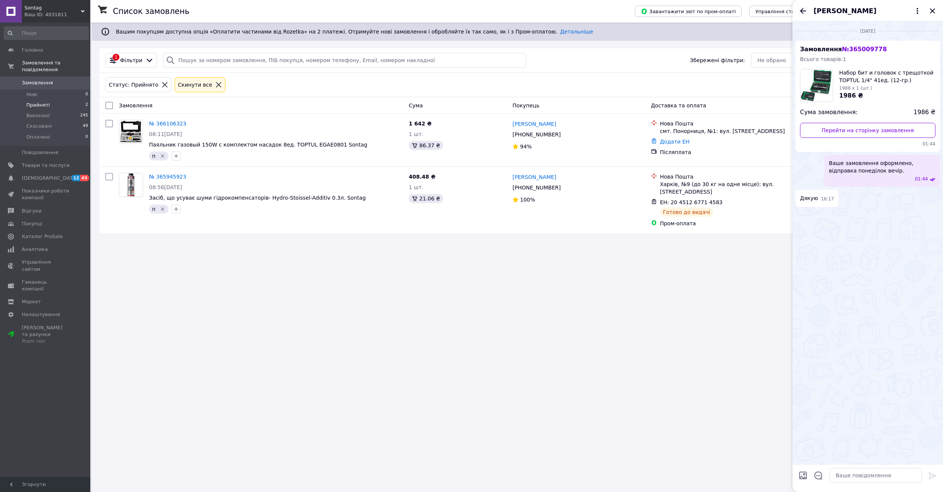
click at [803, 11] on icon "Назад" at bounding box center [803, 11] width 6 height 6
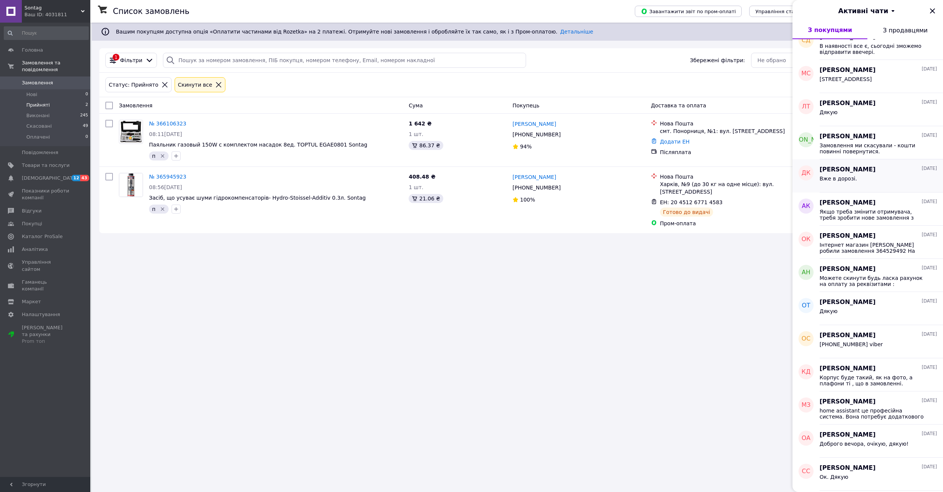
scroll to position [38, 0]
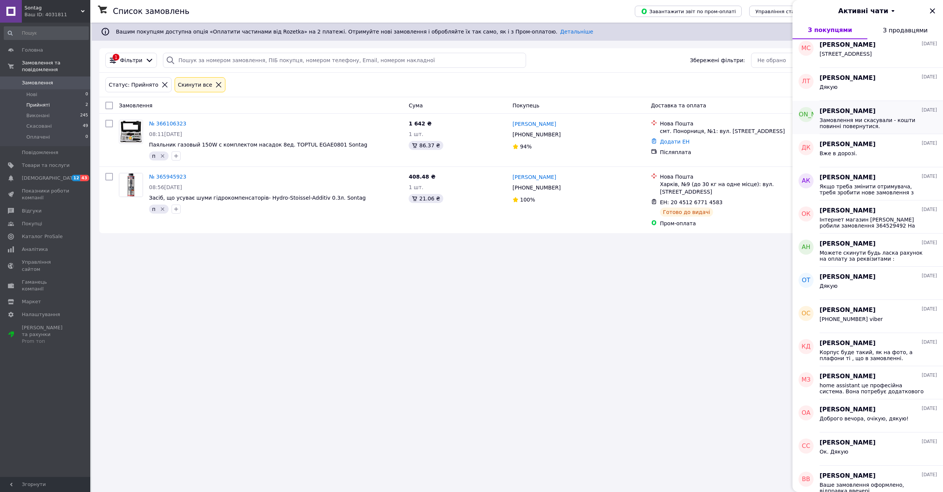
click at [831, 120] on span "Замовлення ми скасували - кошти повиннi повернутися." at bounding box center [873, 123] width 107 height 12
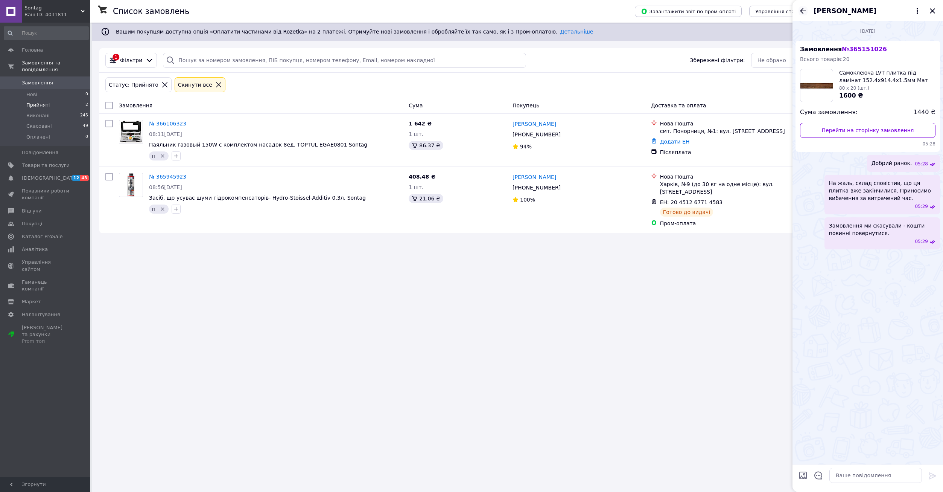
click at [803, 13] on icon "Назад" at bounding box center [803, 11] width 6 height 6
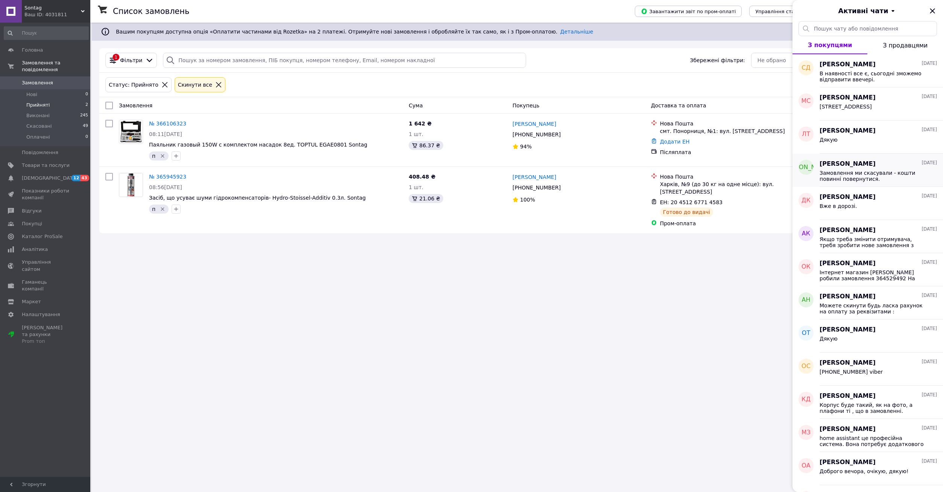
click at [837, 174] on span "Замовлення ми скасували - кошти повиннi повернутися." at bounding box center [873, 176] width 107 height 12
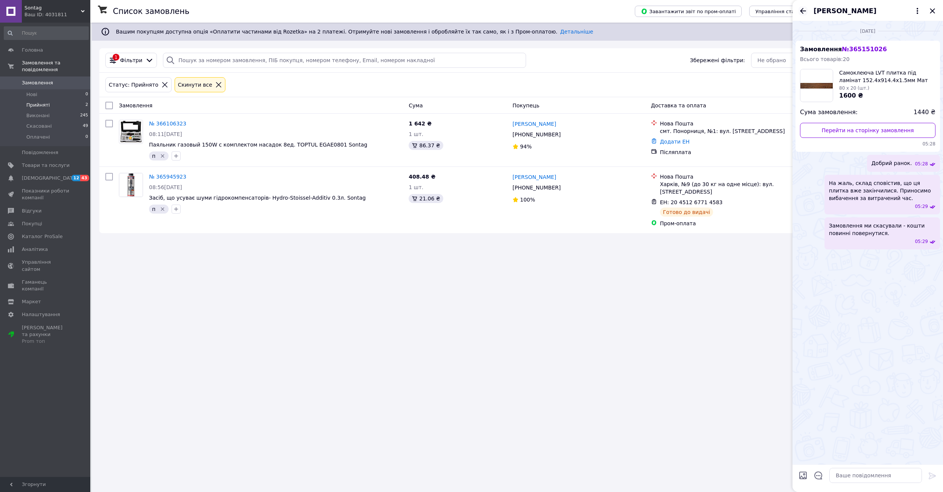
click at [800, 9] on icon "Назад" at bounding box center [803, 10] width 9 height 9
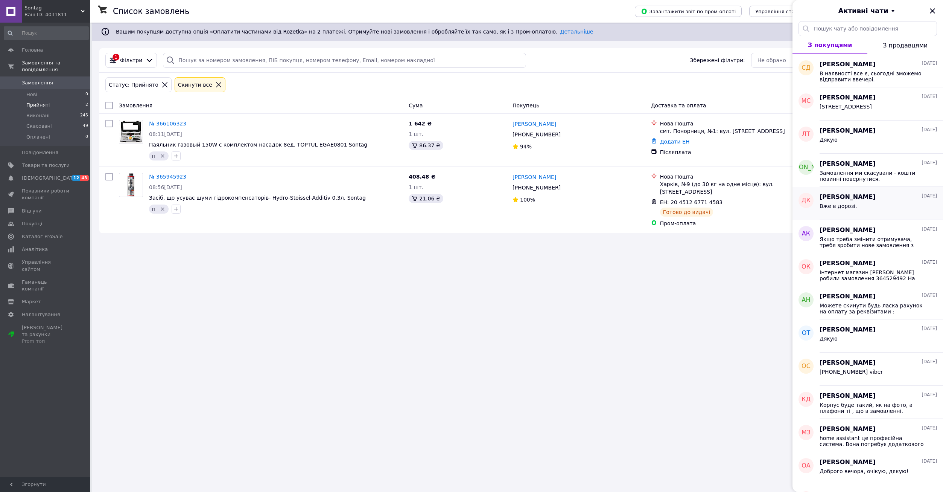
click at [852, 196] on span "Дмитрий Кравцов" at bounding box center [848, 197] width 56 height 9
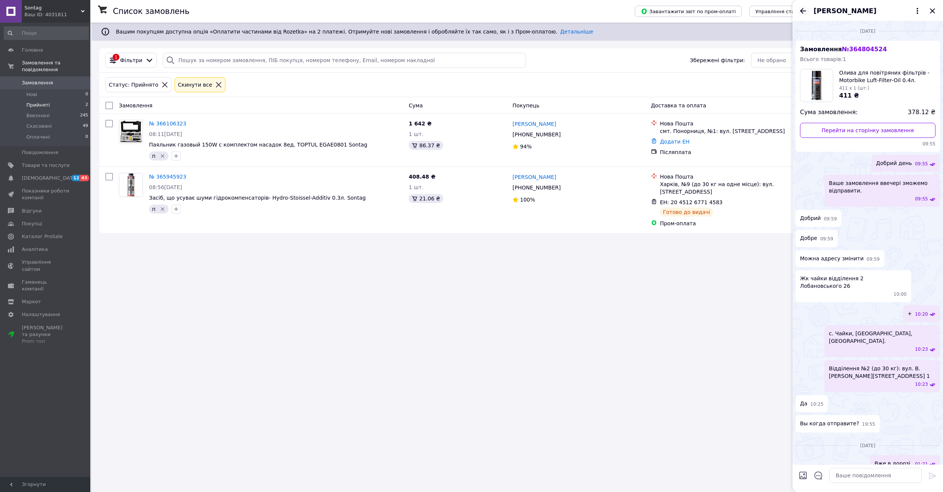
click at [802, 8] on icon "Назад" at bounding box center [803, 10] width 9 height 9
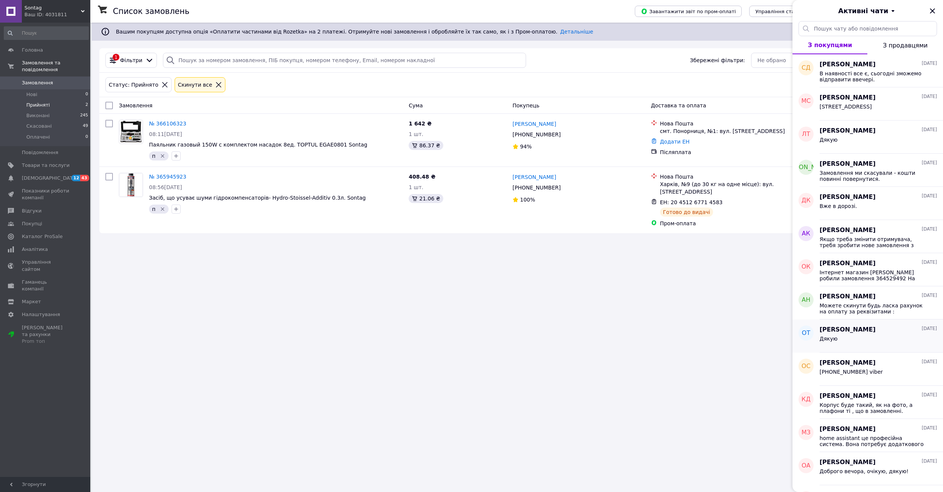
click at [873, 340] on div "Дякую" at bounding box center [878, 340] width 117 height 12
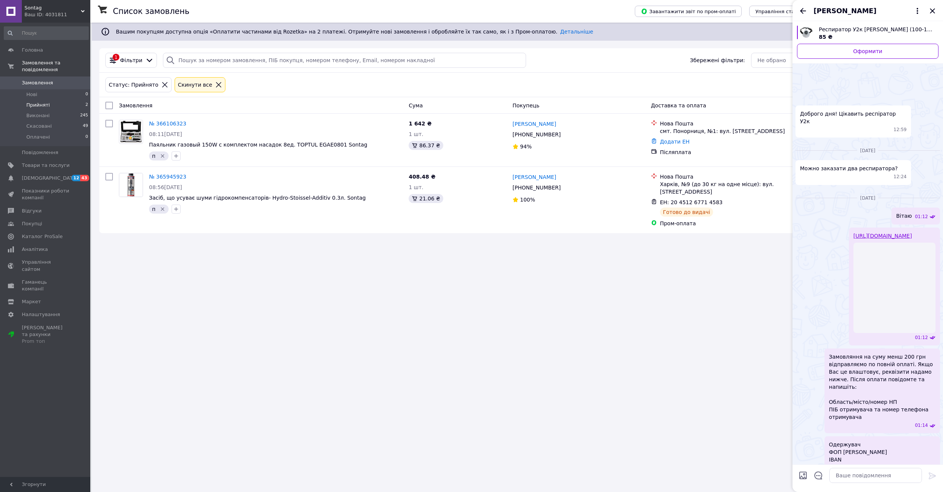
scroll to position [331, 0]
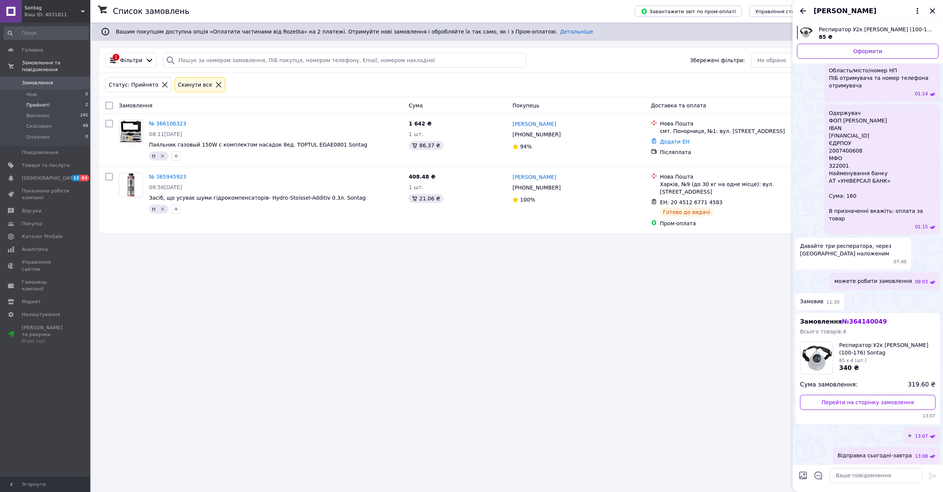
click at [931, 14] on icon "Закрити" at bounding box center [932, 10] width 9 height 9
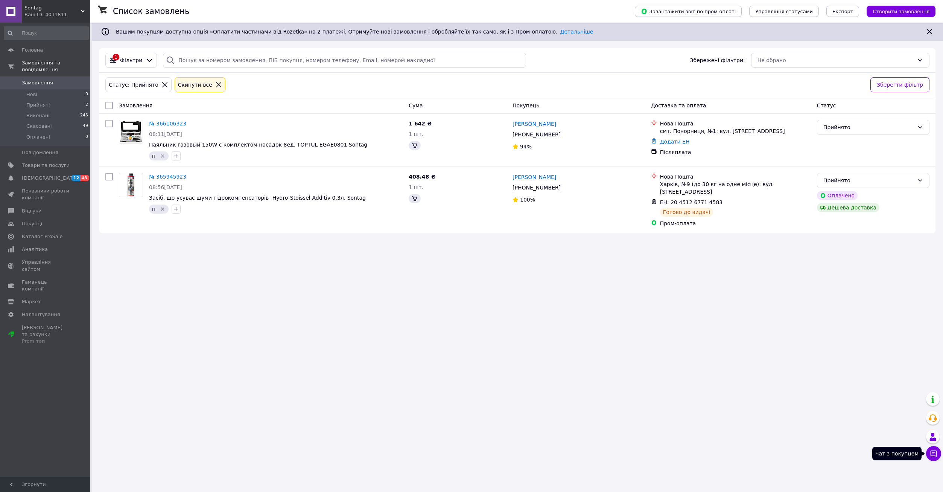
click at [935, 451] on icon at bounding box center [934, 453] width 6 height 6
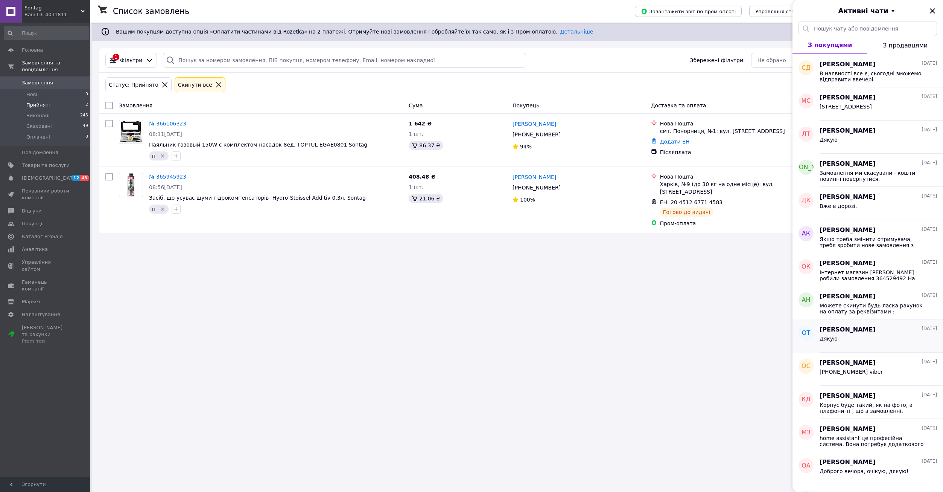
click at [863, 345] on div "Дякую" at bounding box center [878, 340] width 117 height 12
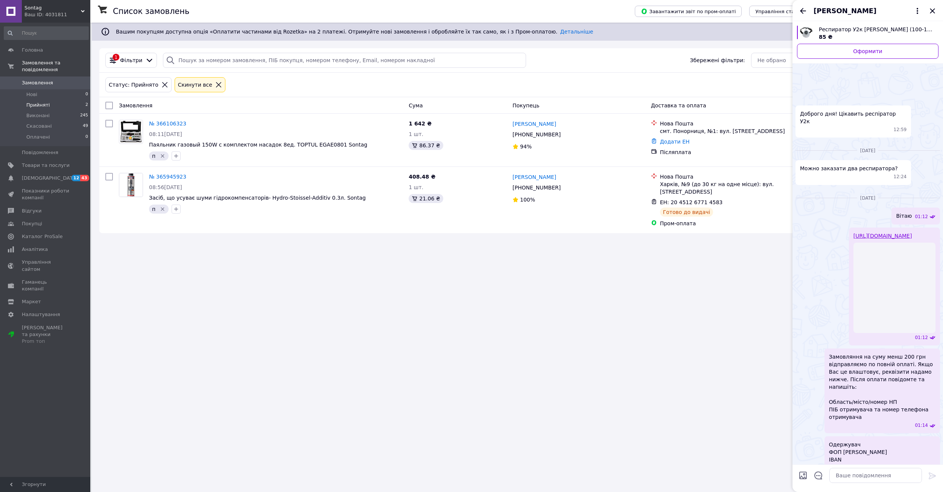
scroll to position [331, 0]
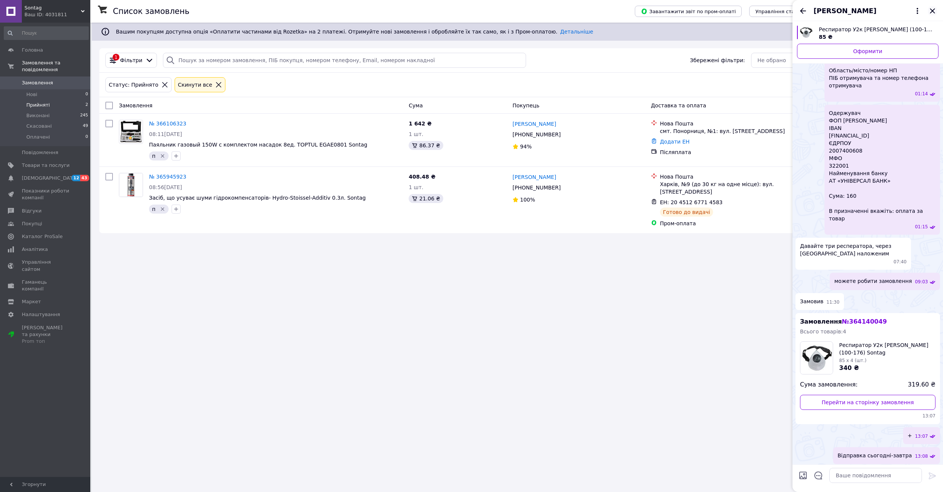
click at [934, 13] on icon "Закрити" at bounding box center [932, 10] width 9 height 9
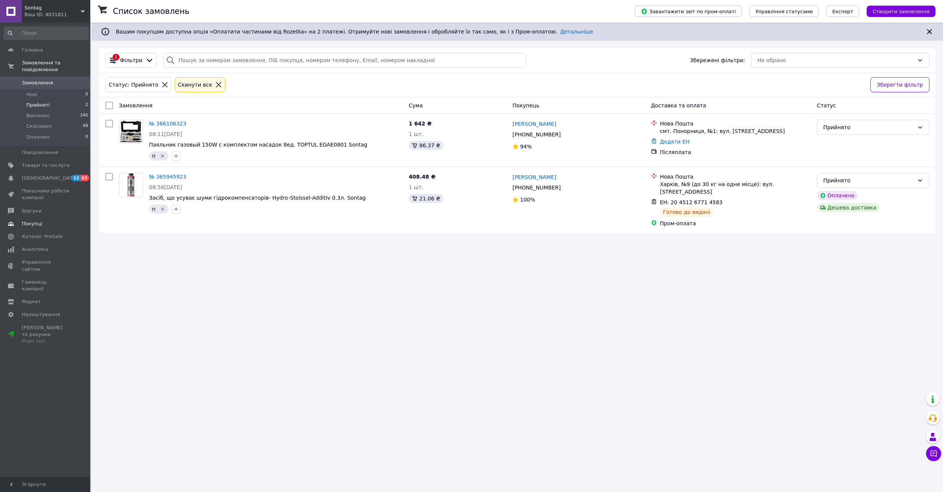
click at [32, 207] on span "Відгуки" at bounding box center [32, 210] width 20 height 7
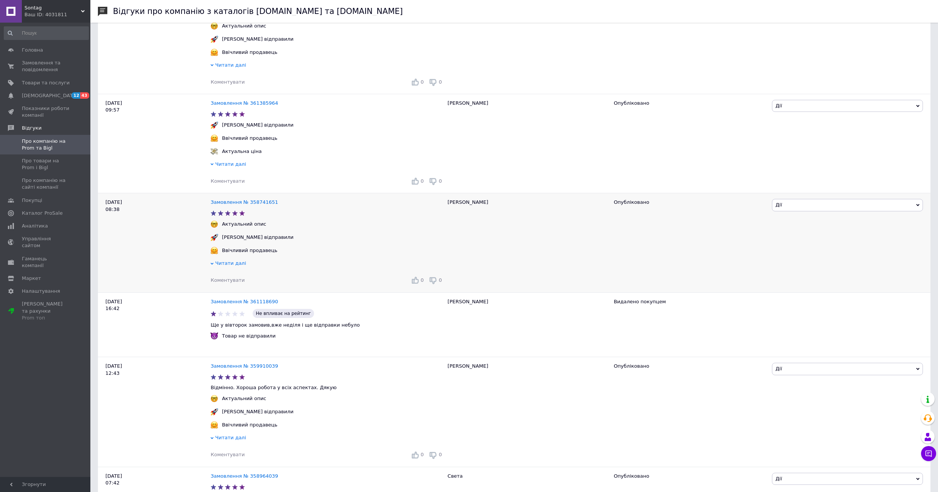
scroll to position [339, 0]
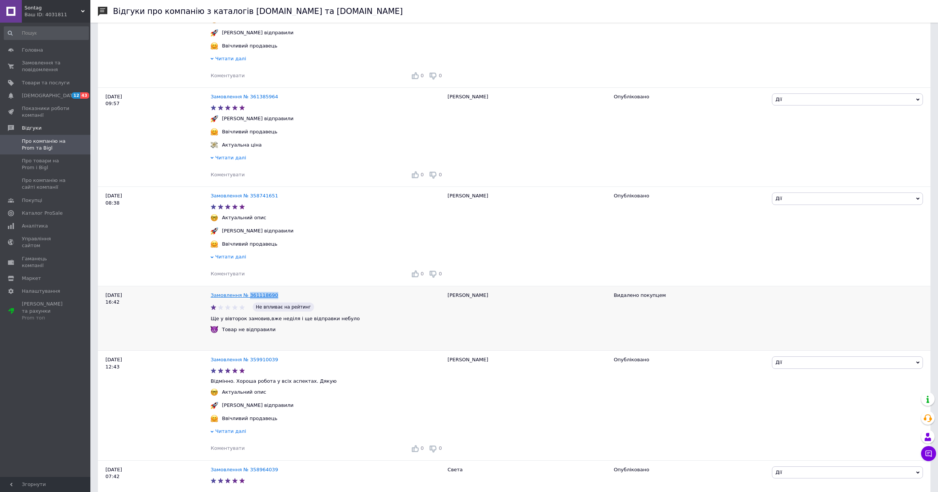
drag, startPoint x: 261, startPoint y: 300, endPoint x: 247, endPoint y: 299, distance: 13.9
click at [247, 299] on div "Замовлення № 361118690" at bounding box center [244, 295] width 70 height 10
copy link "361118690"
click at [30, 67] on span "Замовлення та повідомлення" at bounding box center [46, 66] width 48 height 14
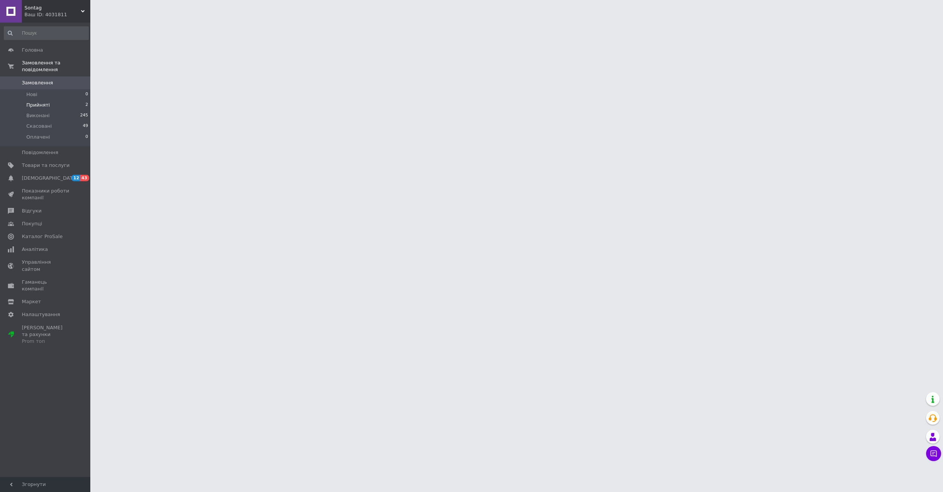
click at [39, 102] on span "Прийняті" at bounding box center [37, 105] width 23 height 7
